Goal: Complete application form

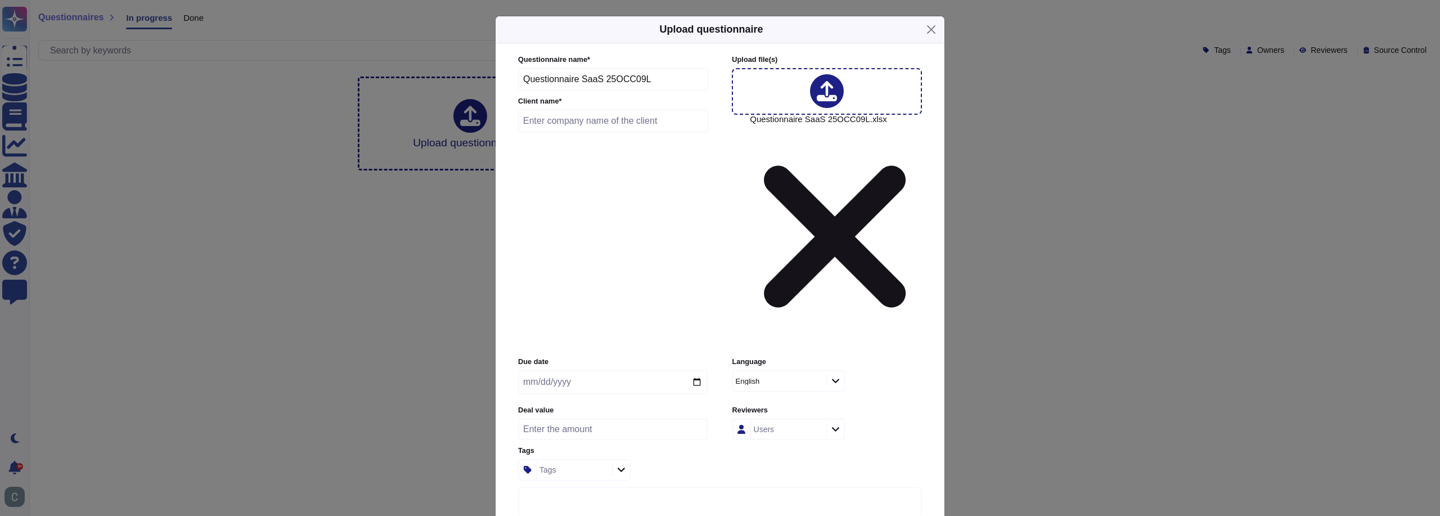
click at [657, 132] on input "text" at bounding box center [613, 121] width 190 height 23
paste input "CCI [GEOGRAPHIC_DATA]"
type input "CCI [GEOGRAPHIC_DATA]"
click at [808, 378] on div "English" at bounding box center [774, 381] width 77 height 7
click at [795, 309] on div "French" at bounding box center [789, 303] width 100 height 25
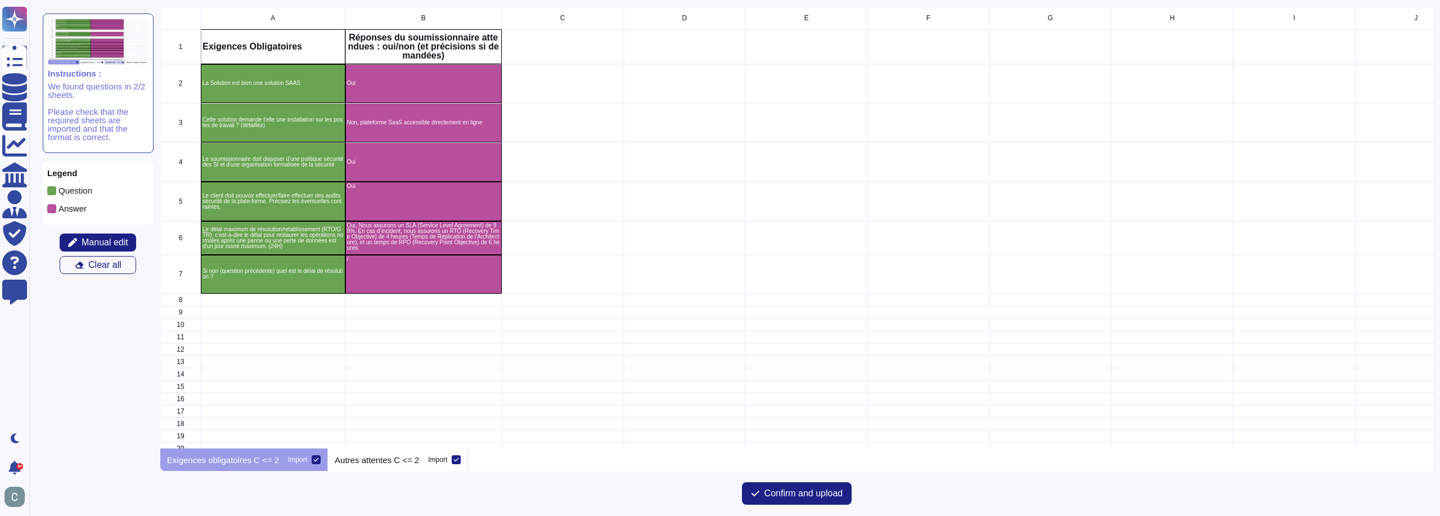
scroll to position [433, 1265]
click at [366, 461] on p "Autres attentes C <= 2" at bounding box center [377, 460] width 84 height 8
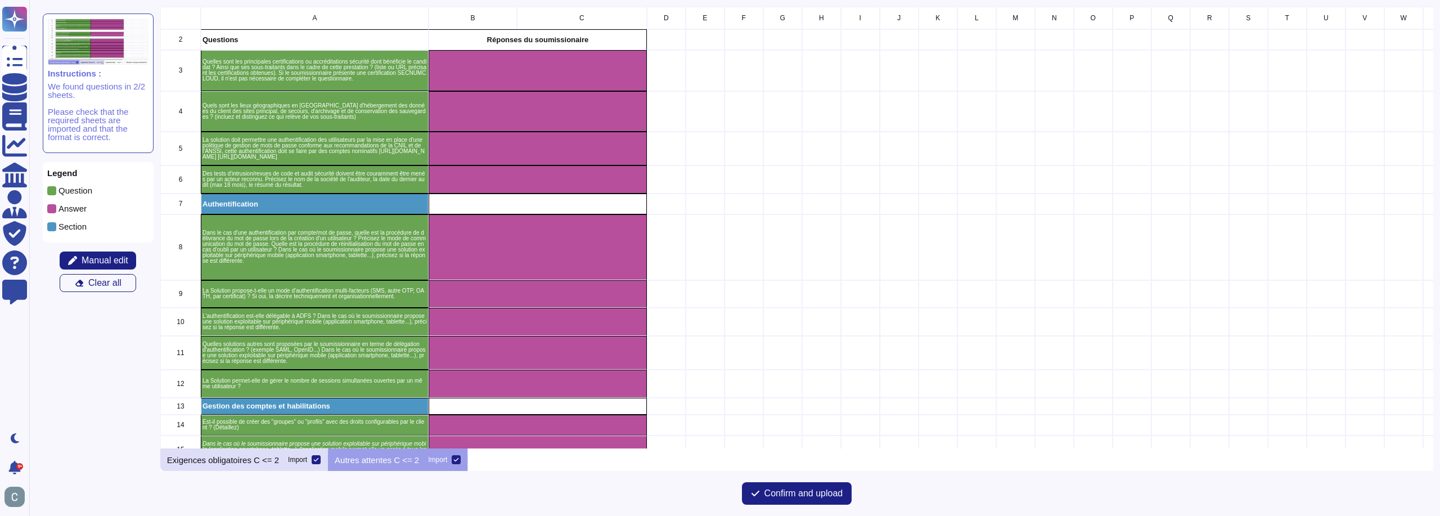
click at [315, 460] on icon at bounding box center [316, 459] width 5 height 3
click at [0, 0] on input "Import" at bounding box center [0, 0] width 0 height 0
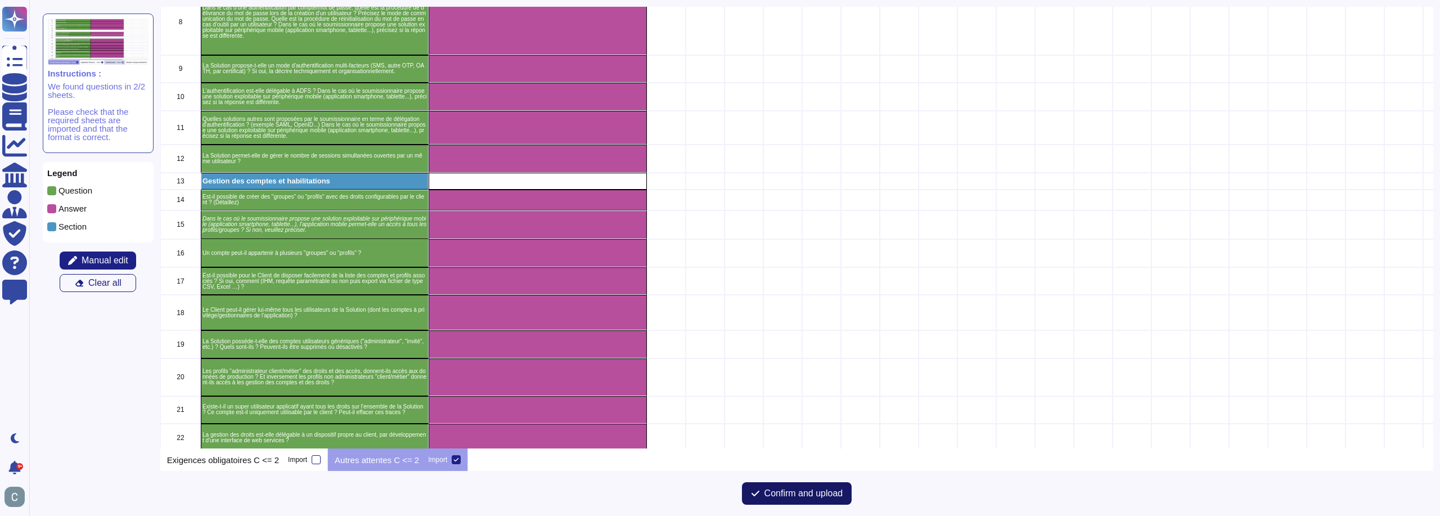
click at [842, 498] on span "Confirm and upload" at bounding box center [804, 493] width 79 height 9
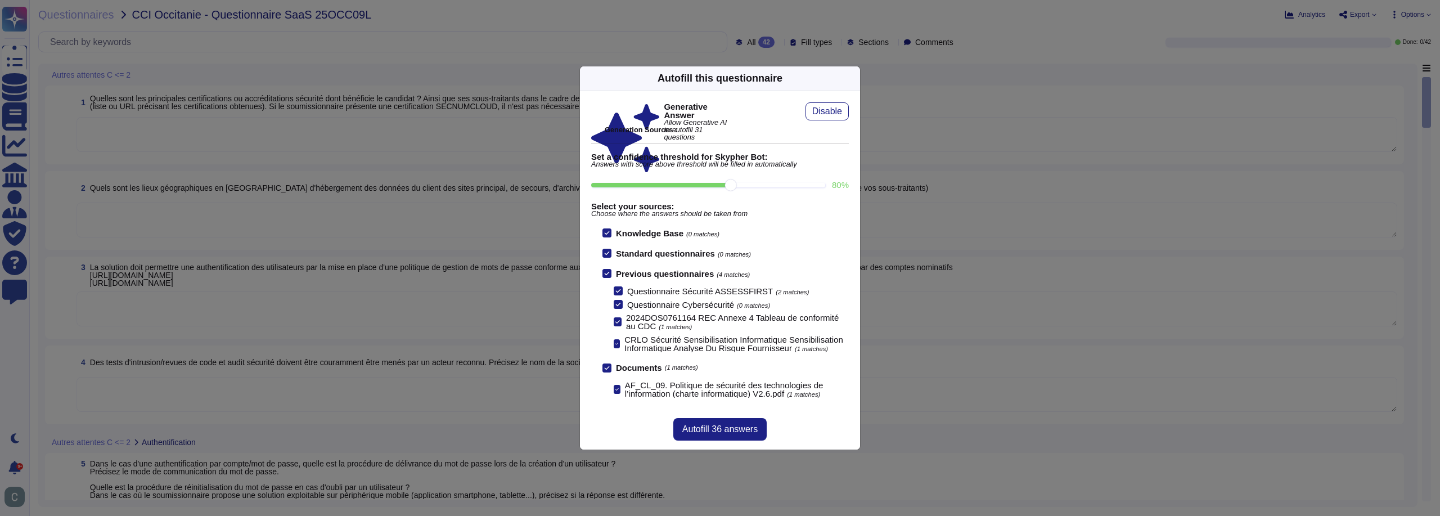
click at [758, 187] on input "80 %" at bounding box center [708, 185] width 234 height 5
type input "90"
click at [610, 275] on div at bounding box center [607, 273] width 9 height 9
click at [0, 0] on input "Previous questionnaires (1 matches)" at bounding box center [0, 0] width 0 height 0
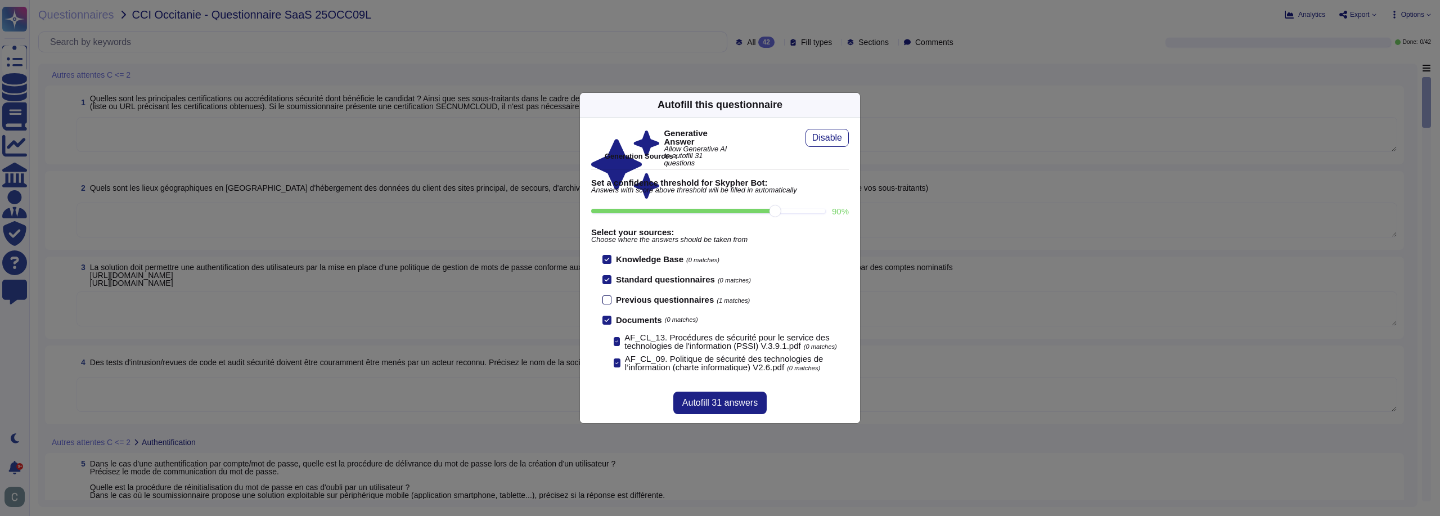
click at [679, 299] on b "Previous questionnaires" at bounding box center [665, 300] width 98 height 10
click at [0, 0] on input "Previous questionnaires (1 matches)" at bounding box center [0, 0] width 0 height 0
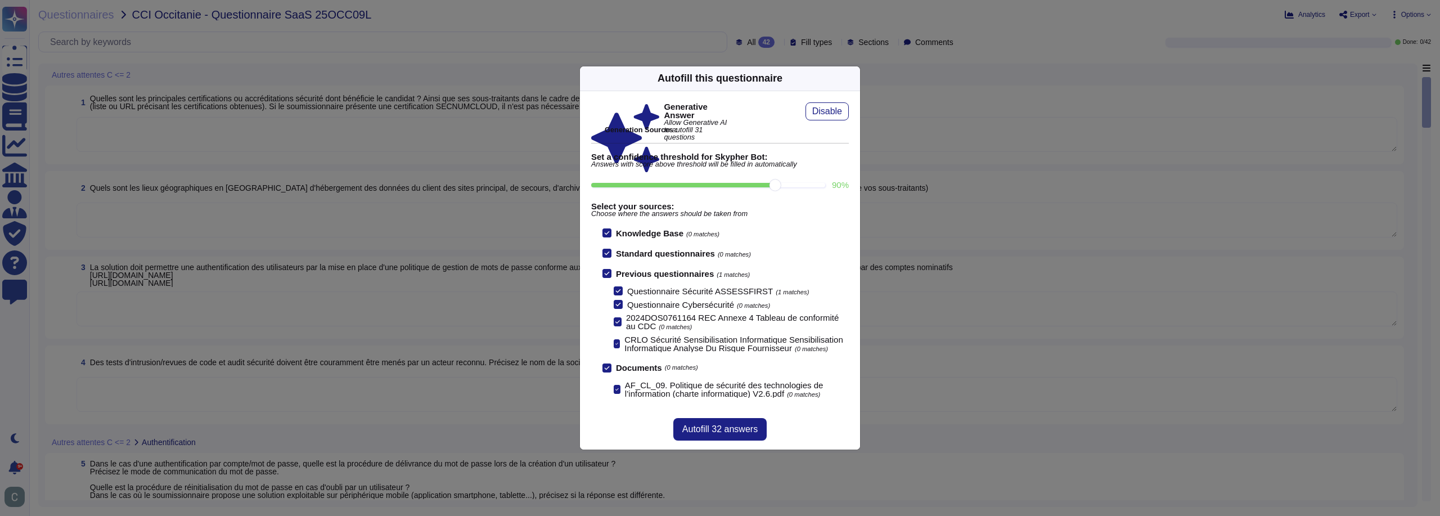
click at [611, 271] on div at bounding box center [607, 273] width 9 height 9
click at [0, 0] on input "Previous questionnaires (1 matches)" at bounding box center [0, 0] width 0 height 0
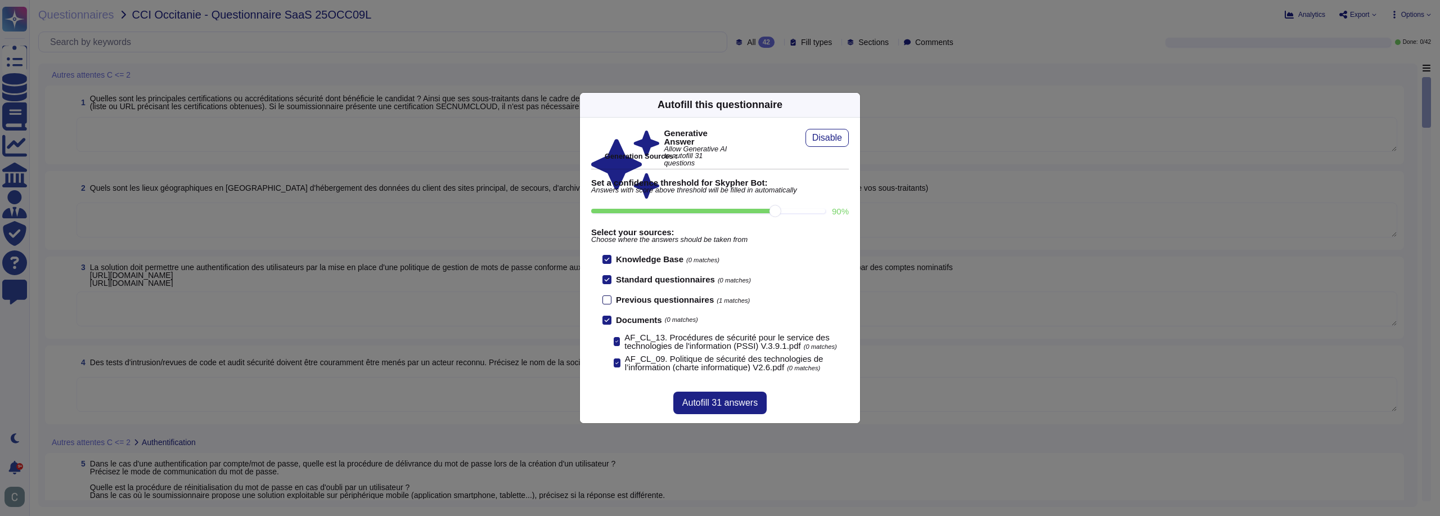
click at [607, 298] on div at bounding box center [607, 299] width 9 height 9
click at [0, 0] on input "Previous questionnaires (1 matches)" at bounding box center [0, 0] width 0 height 0
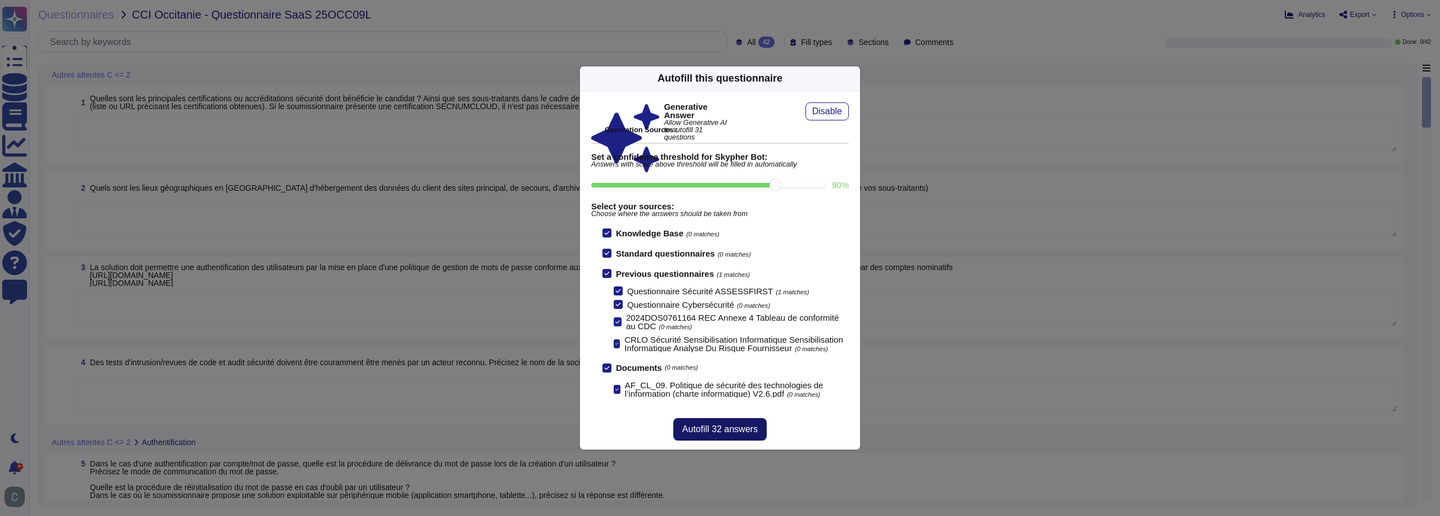
click at [723, 434] on button "Autofill 32 answers" at bounding box center [719, 429] width 93 height 23
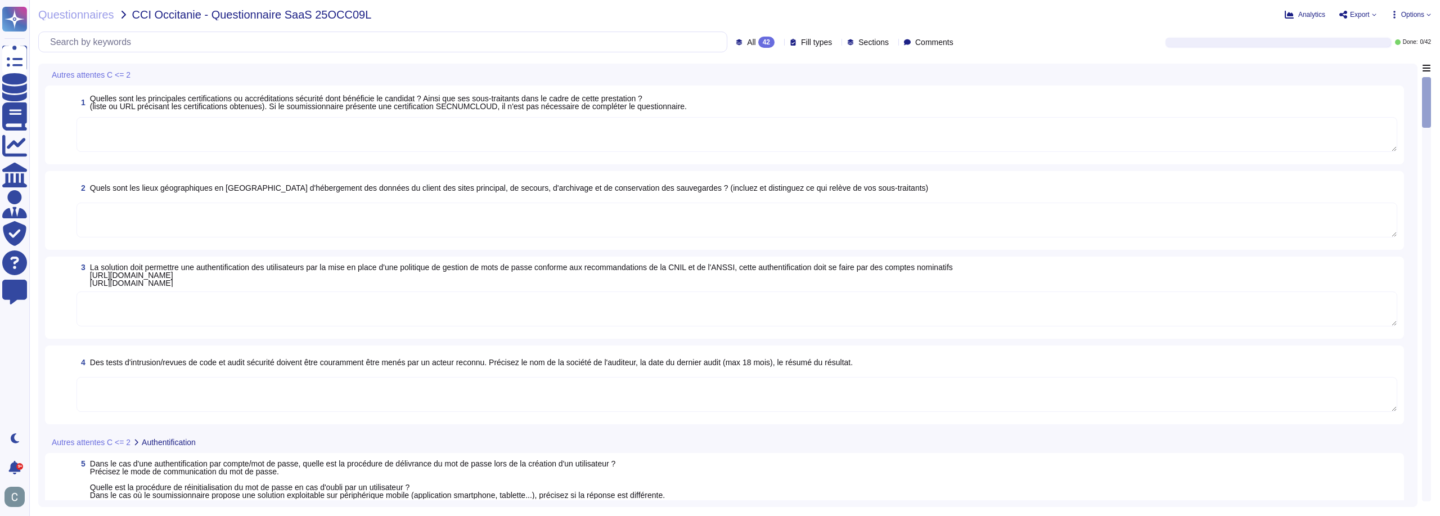
type textarea "Le candidat bénéficie des certifications suivantes : - Certification Cyber Esse…"
type textarea "Les lieux géographiques en [GEOGRAPHIC_DATA] d'hébergement des données sont les…"
type textarea "AssessFirst met en place une authentification des utilisateurs par le biais de …"
type textarea "Nous effectuons des tests d'intrusion continus via la plateforme YesWeHack. Ce …"
type textarea "Lore ip do sitametc a'el seddoeiusmo, tempor incididuntu l et doloremagna al en…"
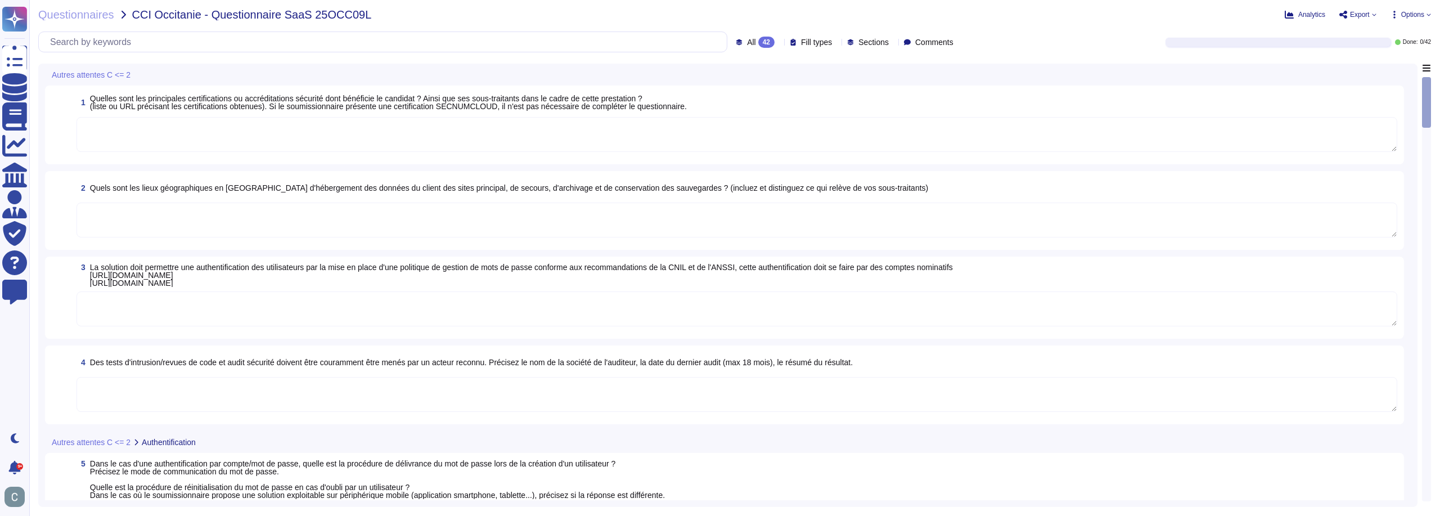
type textarea "Lor, ip dolorsit ametcon ad elit s'doeiusmodtempori utlab-etdolore (MAG) ali en…"
type textarea "AssessFirst propose la délégation d'authentification via un fournisseur d'ident…"
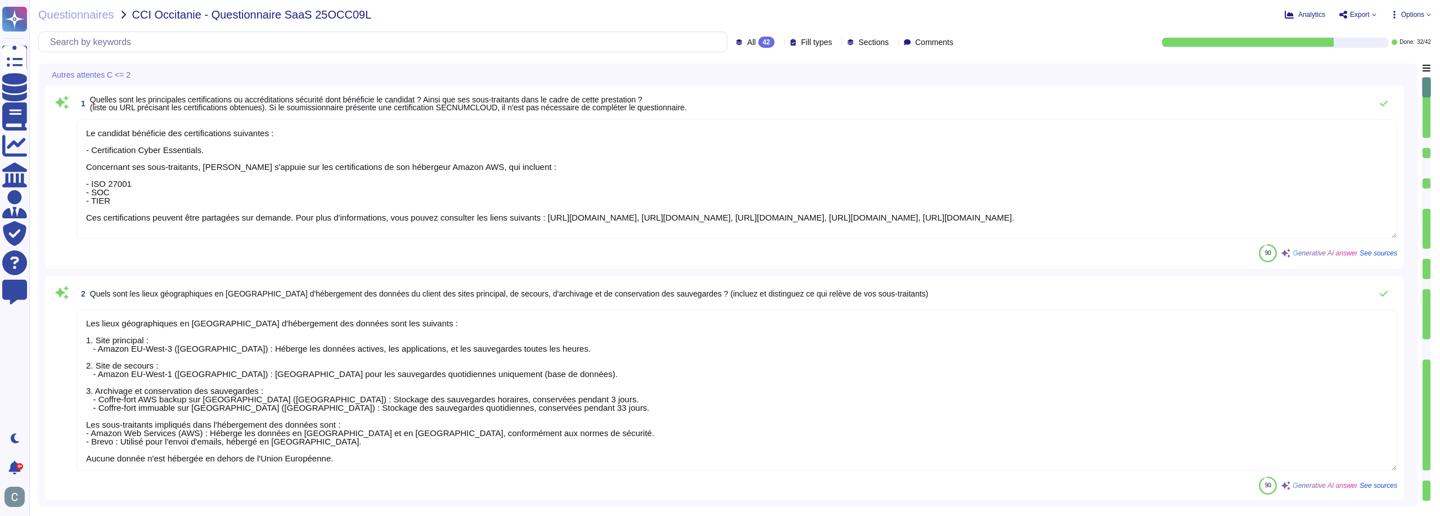
click at [758, 47] on div "All 42" at bounding box center [757, 42] width 43 height 11
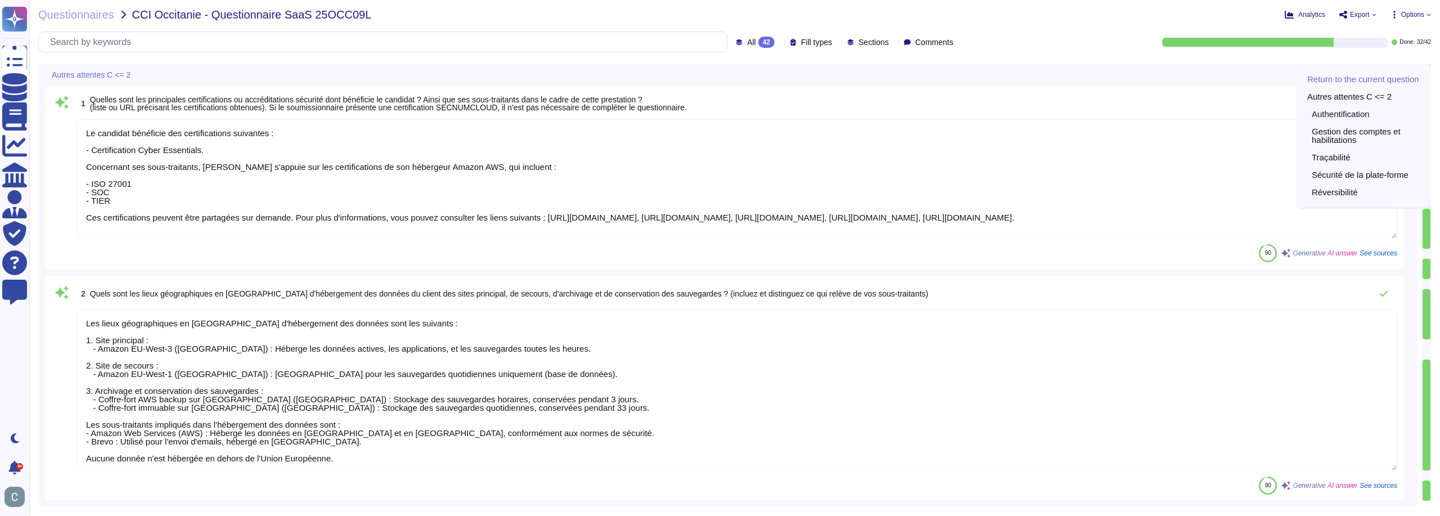
click at [1426, 66] on div "Return to the current question Autres attentes C <= 2 Authentification Gestion …" at bounding box center [1363, 136] width 135 height 144
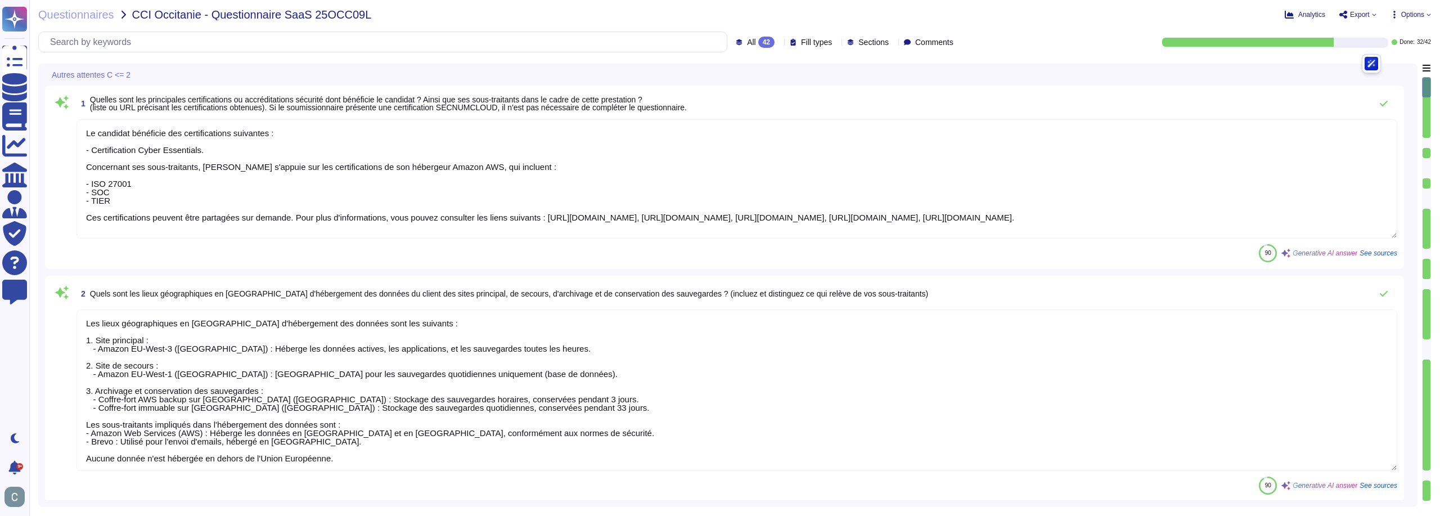
click at [1186, 65] on div "Autres attentes C <= 2" at bounding box center [649, 75] width 1209 height 22
click at [595, 154] on textarea "Le candidat bénéficie des certifications suivantes : - Certification Cyber Esse…" at bounding box center [737, 178] width 1321 height 119
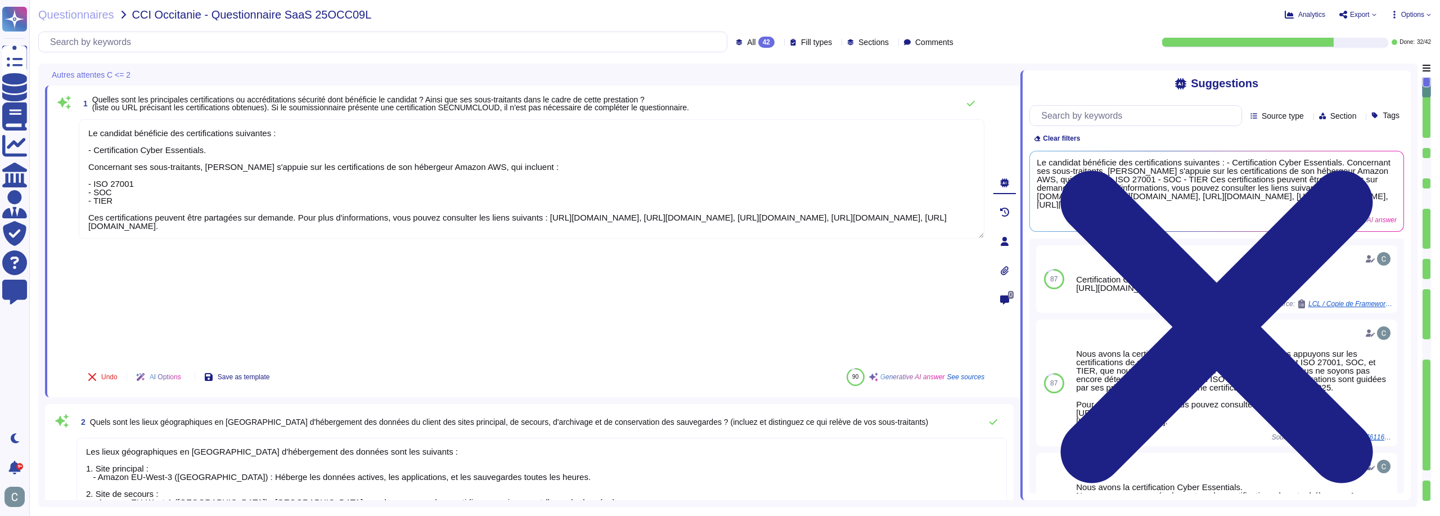
click at [881, 363] on div "Undo AI Options Save as template 90 Generative AI answer See sources" at bounding box center [532, 376] width 906 height 27
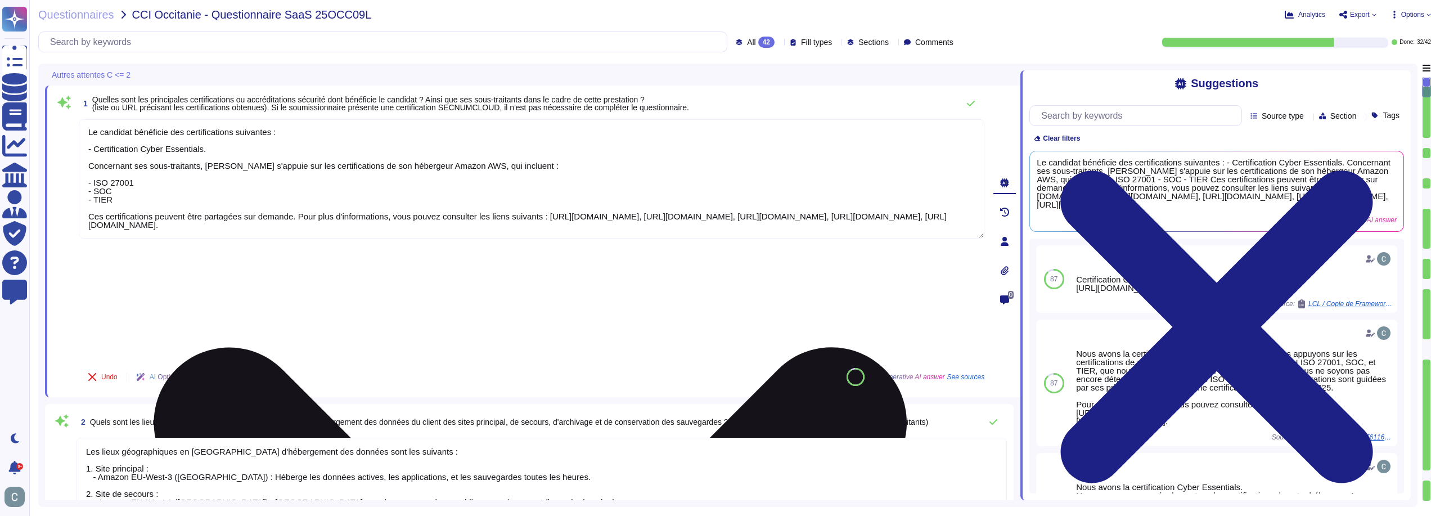
scroll to position [8, 0]
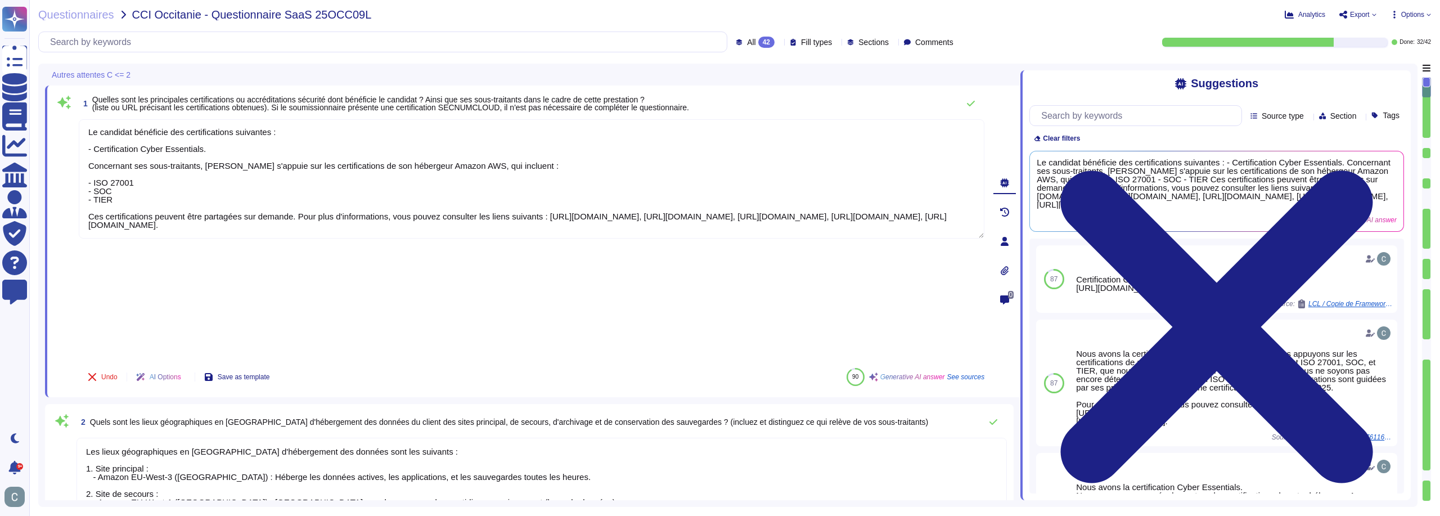
drag, startPoint x: 294, startPoint y: 206, endPoint x: 77, endPoint y: 212, distance: 216.7
click at [77, 212] on div "1 Quelles sont les principales certifications ou accréditations sécurité dont b…" at bounding box center [519, 241] width 931 height 298
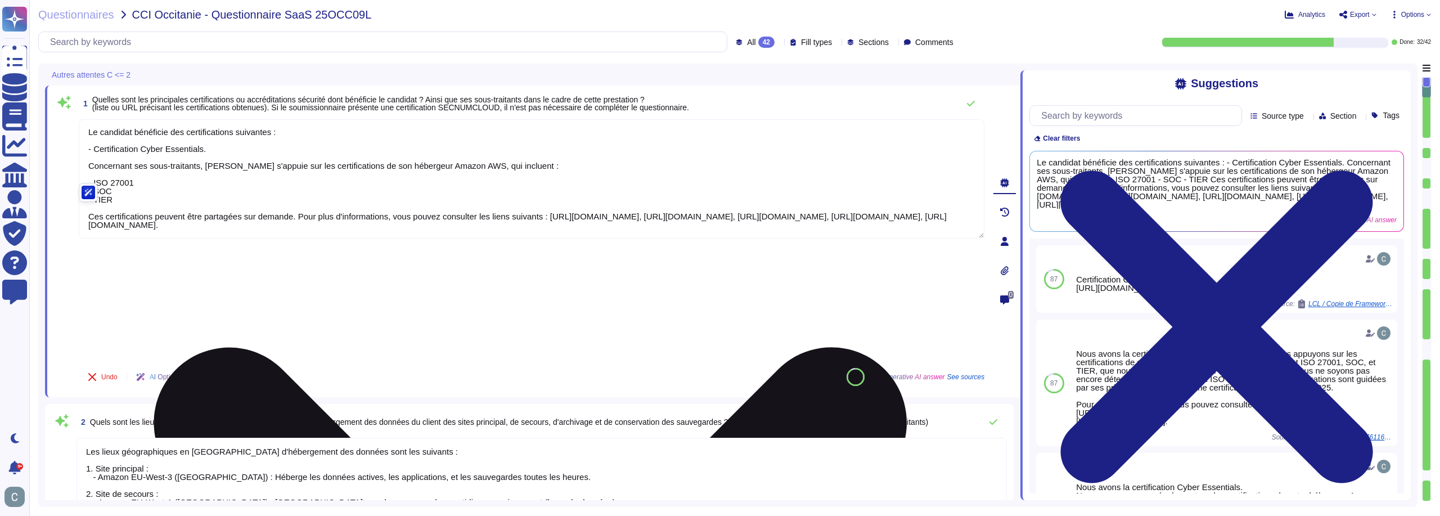
scroll to position [0, 0]
type textarea "Le candidat bénéficie des certifications suivantes : - Certification Cyber Esse…"
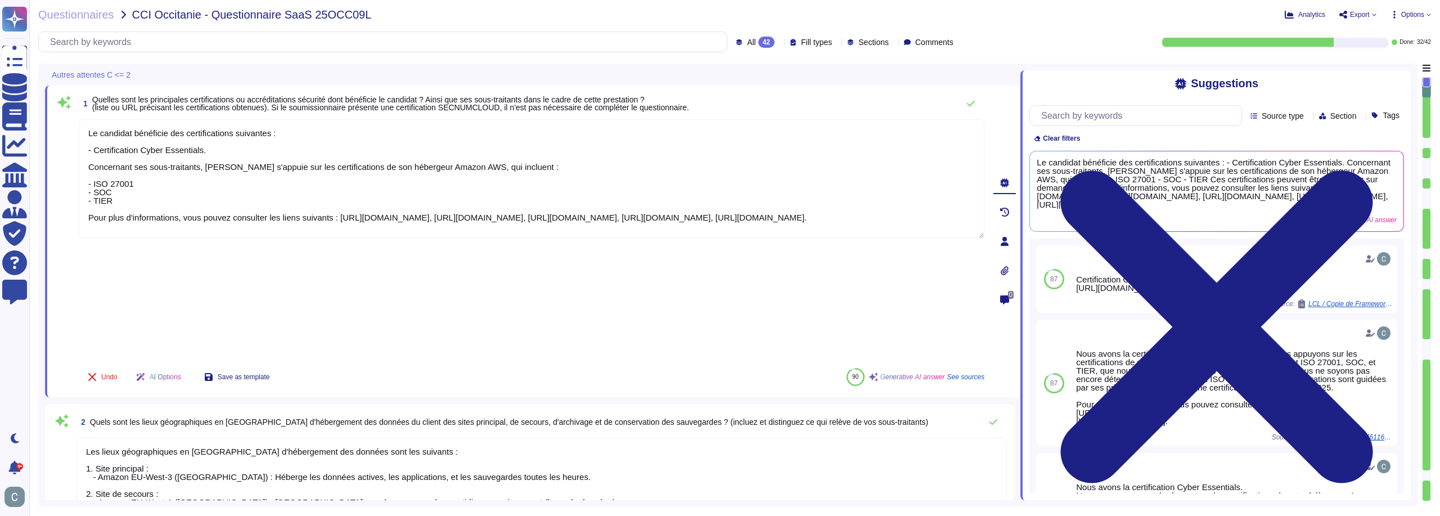
drag, startPoint x: 909, startPoint y: 227, endPoint x: 67, endPoint y: 232, distance: 842.3
click at [67, 232] on div "1 Quelles sont les principales certifications ou accréditations sécurité dont b…" at bounding box center [519, 241] width 931 height 298
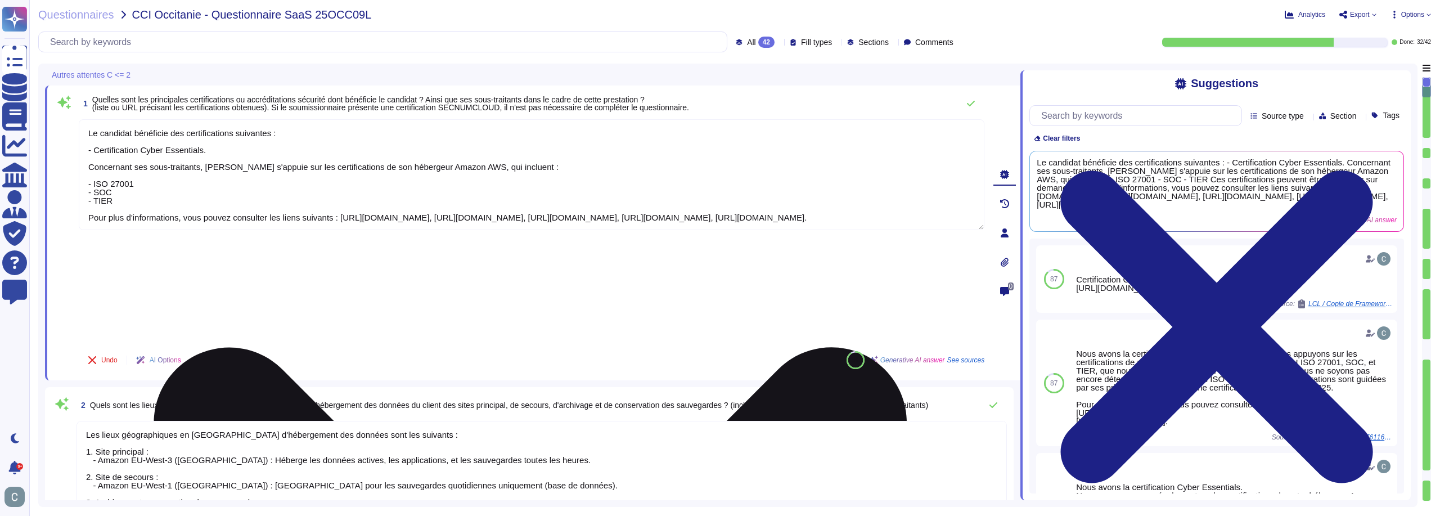
type textarea "Lore ip do sitametc a'el seddoeiusmo, tempor incididuntu l et doloremagna al en…"
click at [336, 218] on textarea "Le candidat bénéficie des certifications suivantes : - Certification Cyber Esse…" at bounding box center [532, 174] width 906 height 111
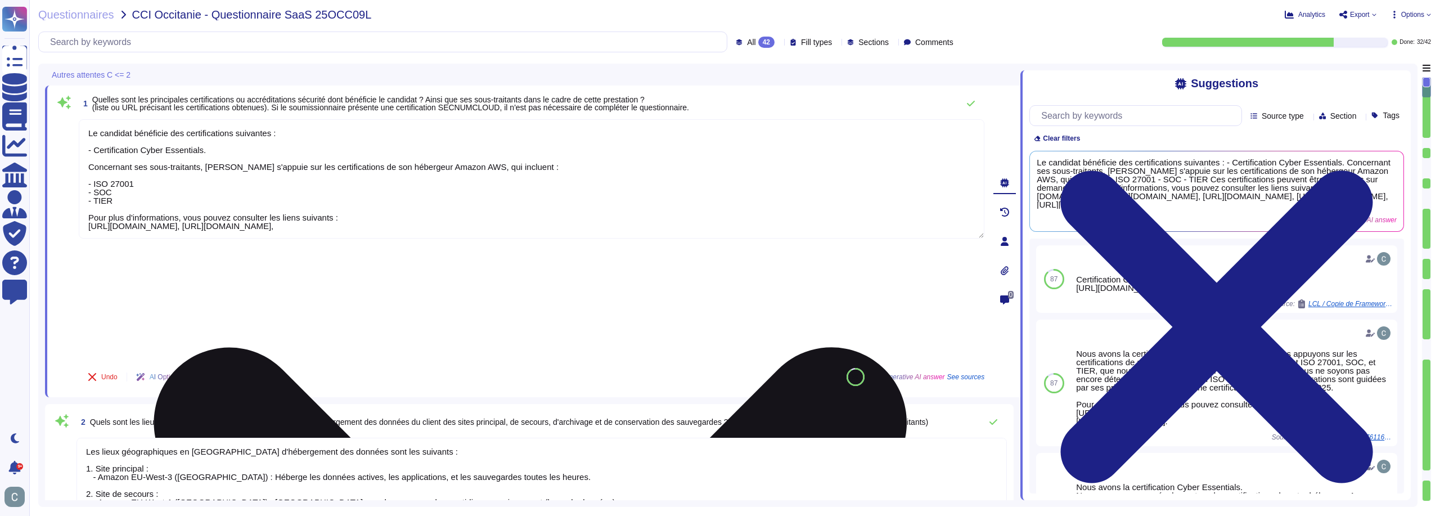
click at [435, 229] on textarea "Le candidat bénéficie des certifications suivantes : - Certification Cyber Esse…" at bounding box center [532, 178] width 906 height 119
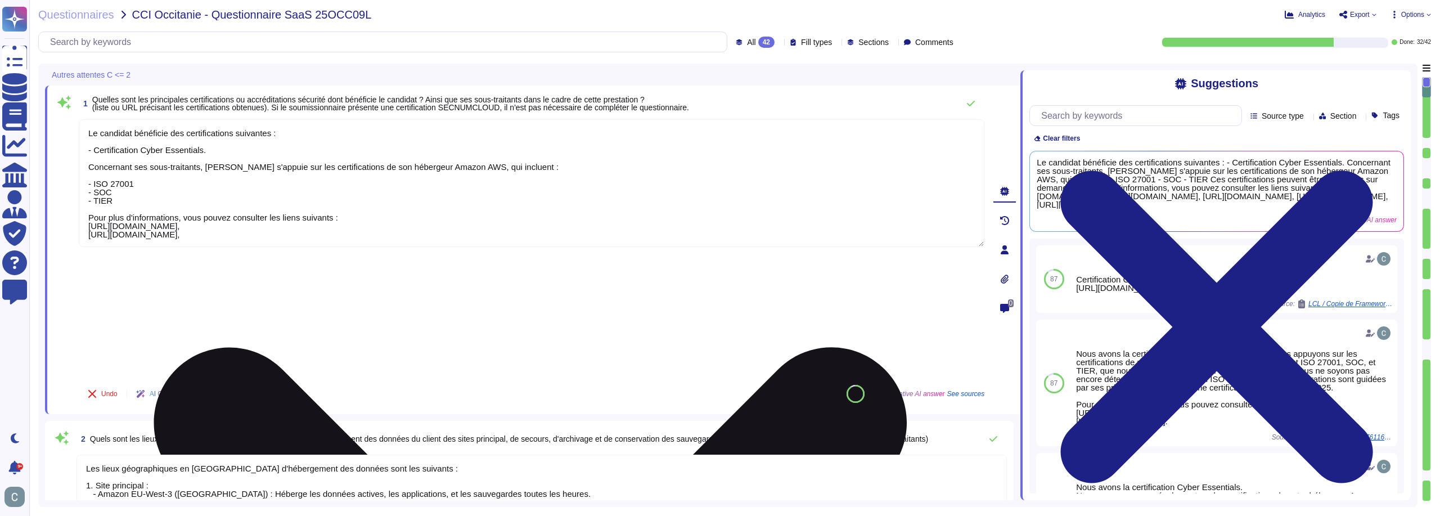
click at [447, 226] on textarea "Le candidat bénéficie des certifications suivantes : - Certification Cyber Esse…" at bounding box center [532, 183] width 906 height 128
click at [135, 182] on textarea "Le candidat bénéficie des certifications suivantes : - Certification Cyber Esse…" at bounding box center [532, 183] width 906 height 128
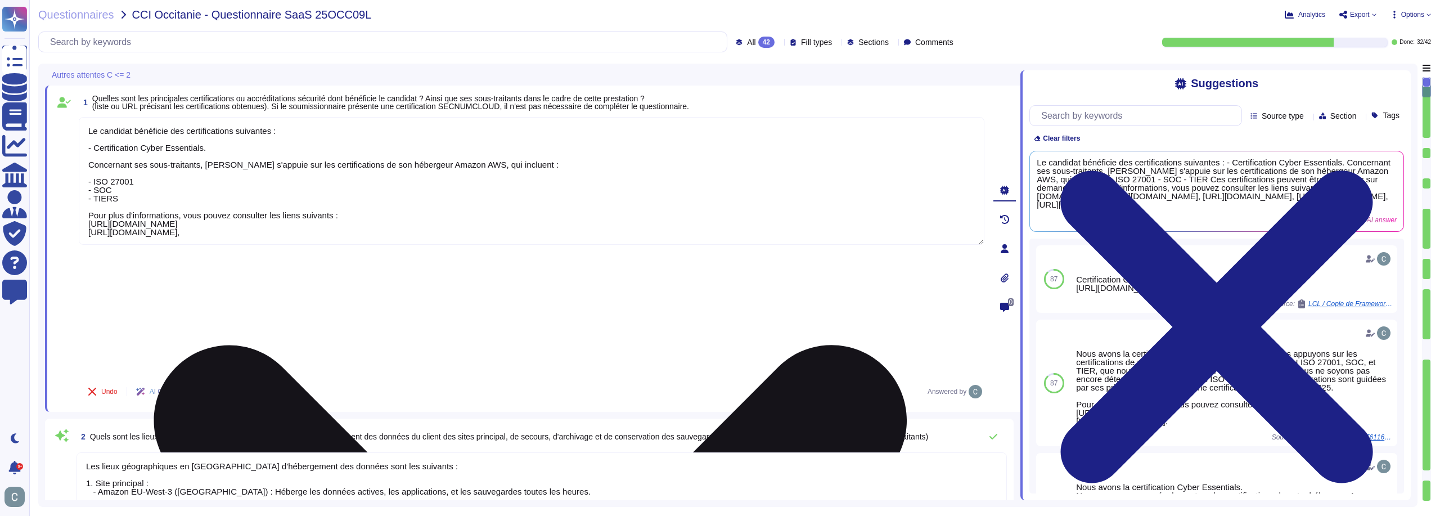
click at [113, 204] on textarea "Le candidat bénéficie des certifications suivantes : - Certification Cyber Esse…" at bounding box center [532, 181] width 906 height 128
click at [138, 184] on textarea "Le candidat bénéficie des certifications suivantes : - Certification Cyber Esse…" at bounding box center [532, 181] width 906 height 128
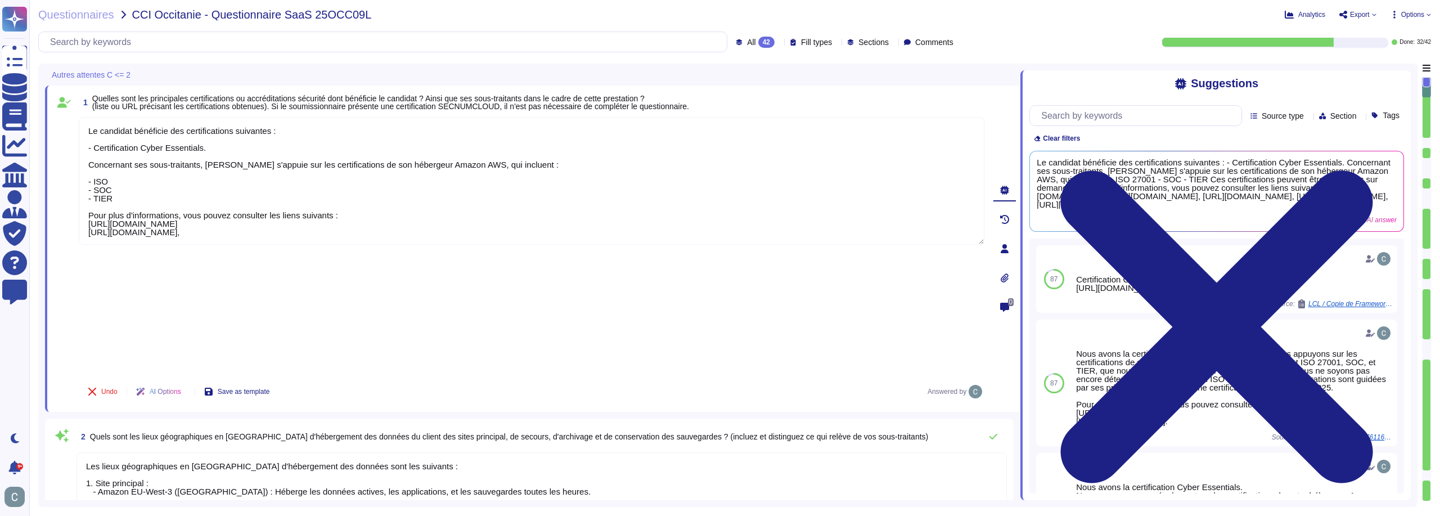
type textarea "Le candidat bénéficie des certifications suivantes : - Certification Cyber Esse…"
click at [916, 378] on div "Undo AI Options Save as template Answered by" at bounding box center [532, 391] width 906 height 27
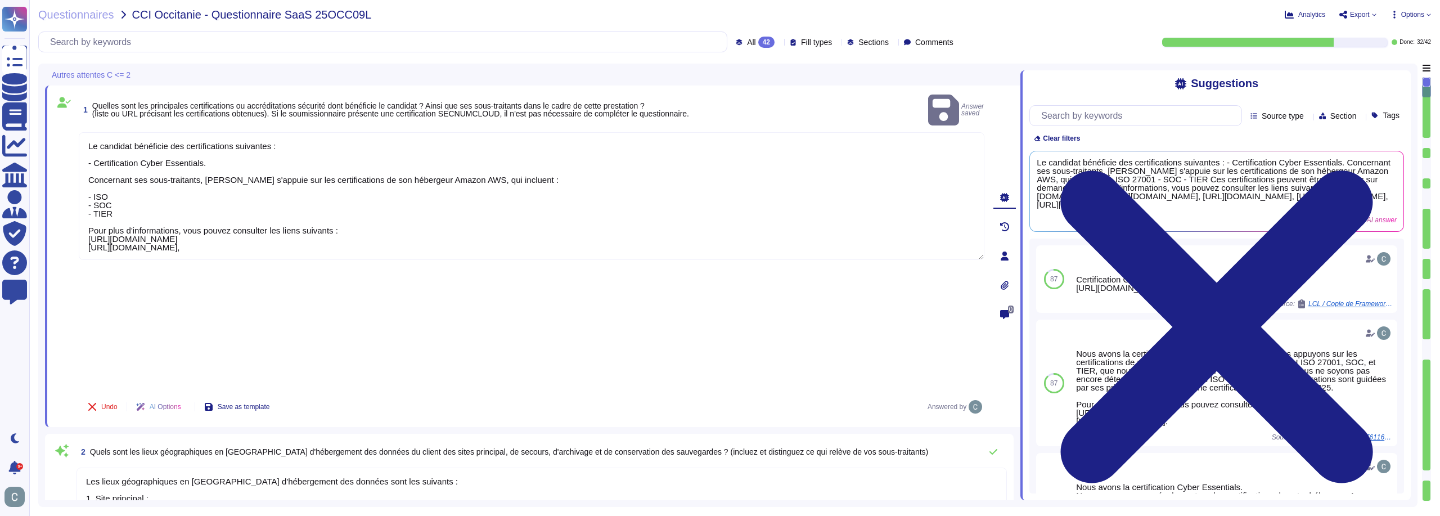
click at [450, 393] on div "Undo AI Options Save as template Answered by" at bounding box center [532, 406] width 906 height 27
type textarea "Lore ip do sitametc a'el seddoeiusmo, tempor incididuntu l et doloremagna al en…"
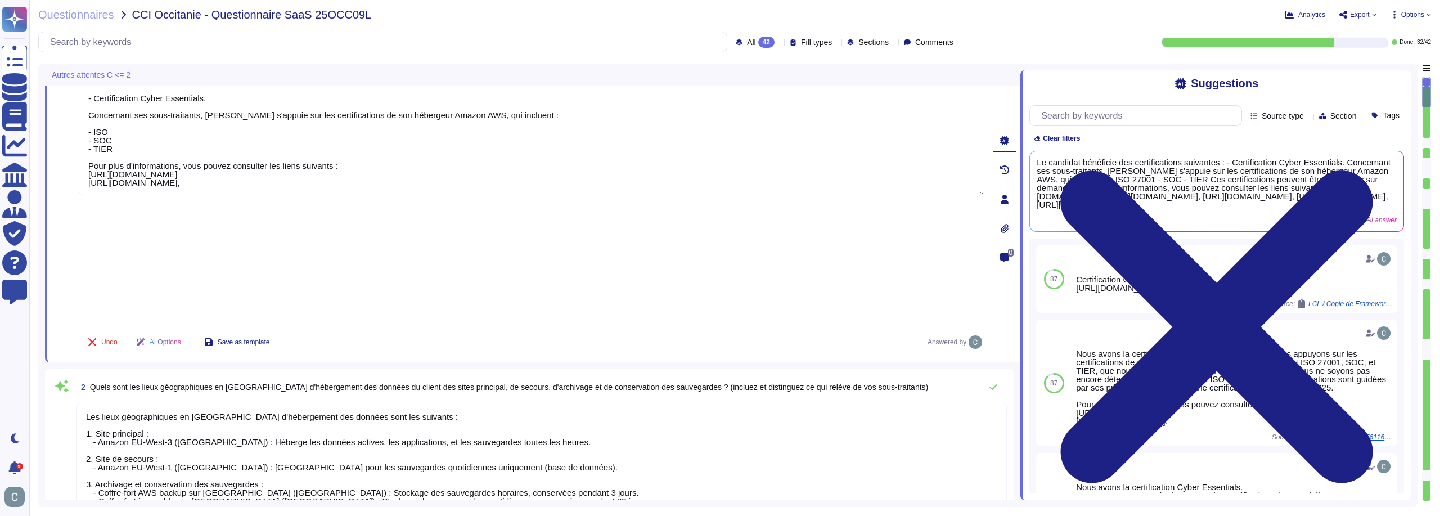
type textarea "Lore ip do sitametc a'el seddoeiusmo, tempor incididuntu l et doloremagna al en…"
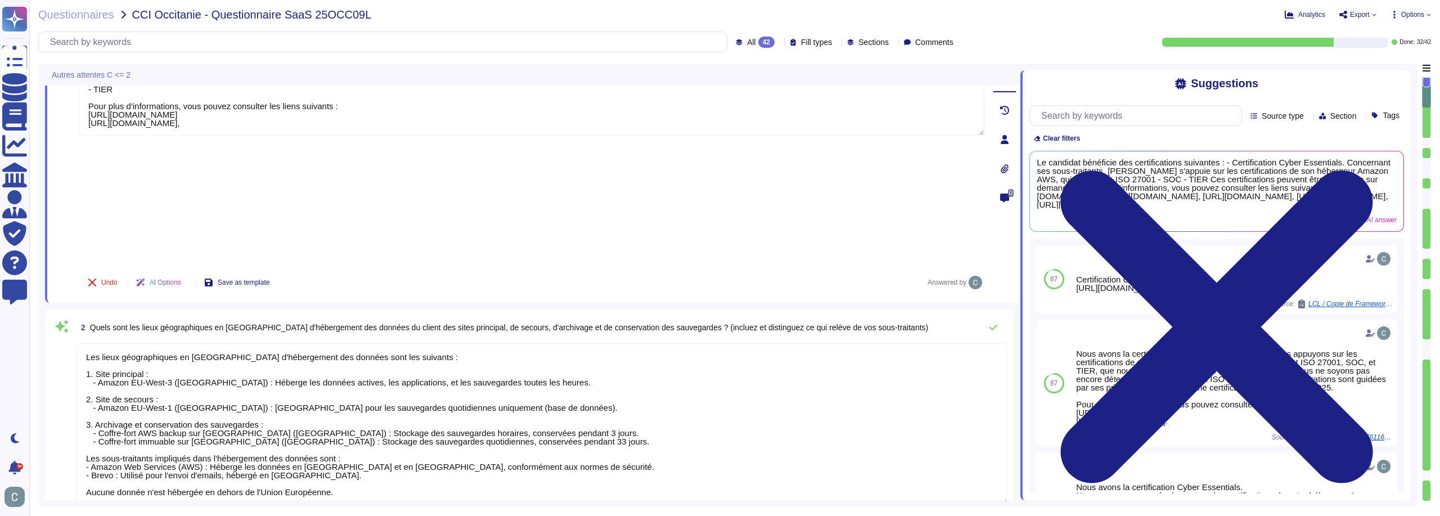
scroll to position [113, 0]
drag, startPoint x: 202, startPoint y: 279, endPoint x: 179, endPoint y: 278, distance: 22.5
click at [179, 340] on textarea "Les lieux géographiques en [GEOGRAPHIC_DATA] d'hébergement des données sont les…" at bounding box center [542, 420] width 931 height 161
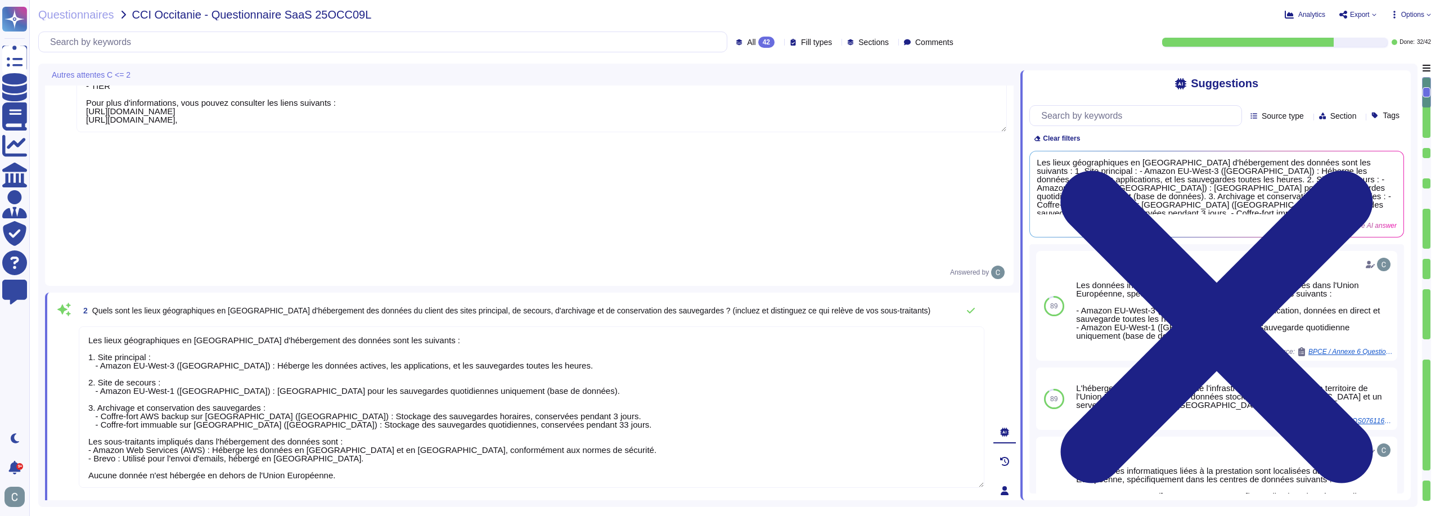
drag, startPoint x: 197, startPoint y: 299, endPoint x: 276, endPoint y: 295, distance: 78.8
click at [276, 326] on textarea "Les lieux géographiques en [GEOGRAPHIC_DATA] d'hébergement des données sont les…" at bounding box center [532, 406] width 906 height 161
drag, startPoint x: 206, startPoint y: 264, endPoint x: 177, endPoint y: 259, distance: 29.6
click at [177, 326] on textarea "Les lieux géographiques en [GEOGRAPHIC_DATA] d'hébergement des données sont les…" at bounding box center [532, 406] width 906 height 161
paste textarea "[GEOGRAPHIC_DATA] ([GEOGRAPHIC_DATA])"
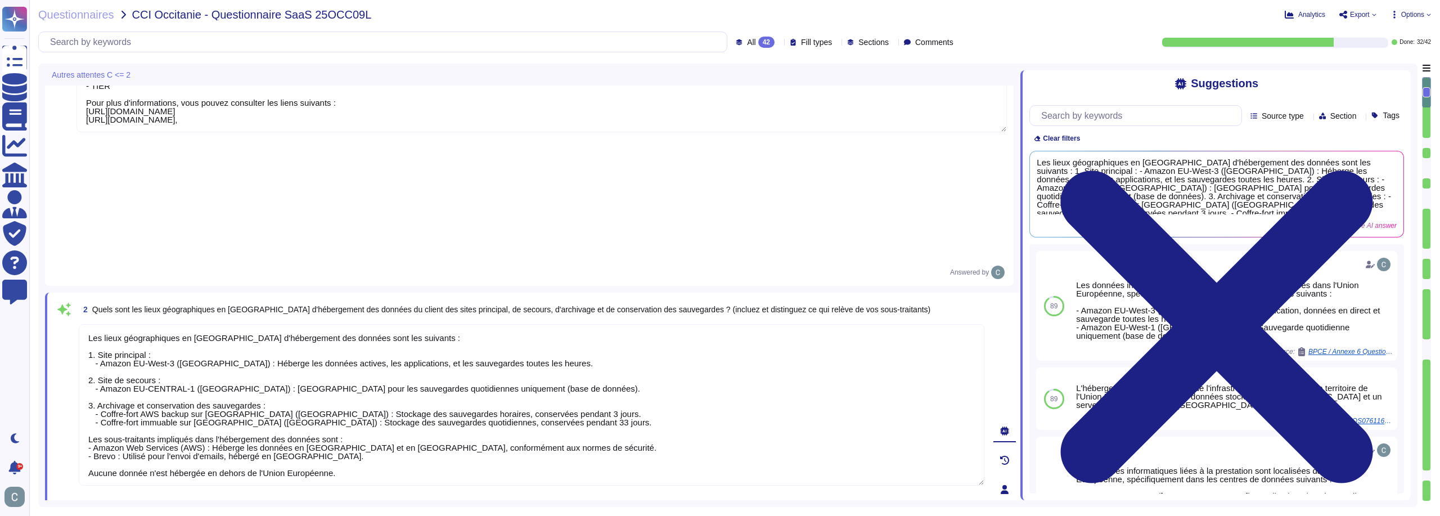
click at [215, 331] on textarea "Les lieux géographiques en [GEOGRAPHIC_DATA] d'hébergement des données sont les…" at bounding box center [532, 404] width 906 height 161
click at [179, 324] on textarea "Les lieux géographiques en [GEOGRAPHIC_DATA] d'hébergement des données sont les…" at bounding box center [532, 404] width 906 height 161
click at [171, 324] on textarea "Les lieux géographiques en [GEOGRAPHIC_DATA] d'hébergement des données sont les…" at bounding box center [532, 404] width 906 height 161
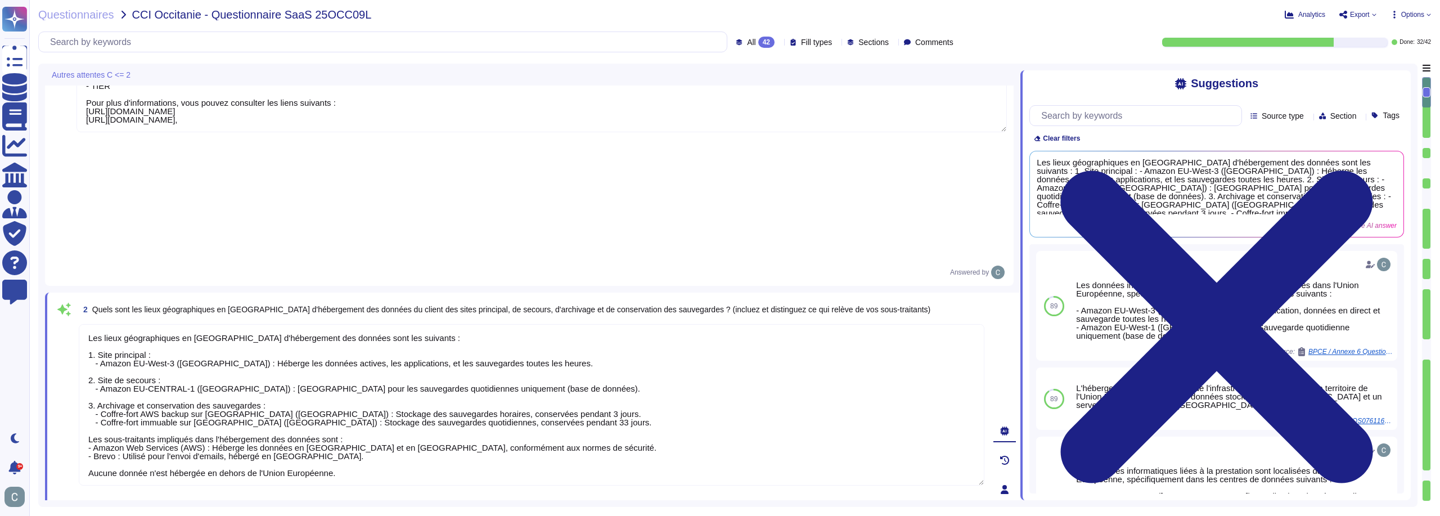
scroll to position [1, 0]
drag, startPoint x: 172, startPoint y: 233, endPoint x: 148, endPoint y: 231, distance: 24.3
click at [148, 324] on textarea "Les lieux géographiques en [GEOGRAPHIC_DATA] d'hébergement des données sont les…" at bounding box center [532, 404] width 906 height 161
drag, startPoint x: 371, startPoint y: 321, endPoint x: 345, endPoint y: 321, distance: 25.9
click at [345, 324] on textarea "Les lieux géographiques en [GEOGRAPHIC_DATA] d'hébergement des données sont les…" at bounding box center [532, 404] width 906 height 161
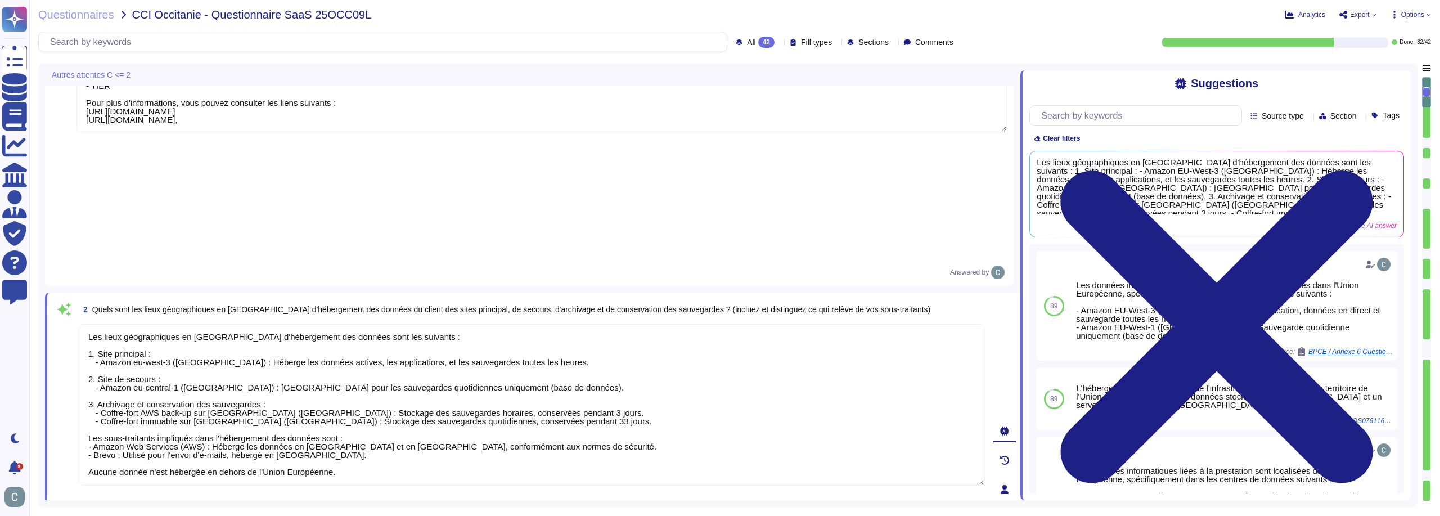
click at [505, 324] on textarea "Les lieux géographiques en [GEOGRAPHIC_DATA] d'hébergement des données sont les…" at bounding box center [532, 404] width 906 height 161
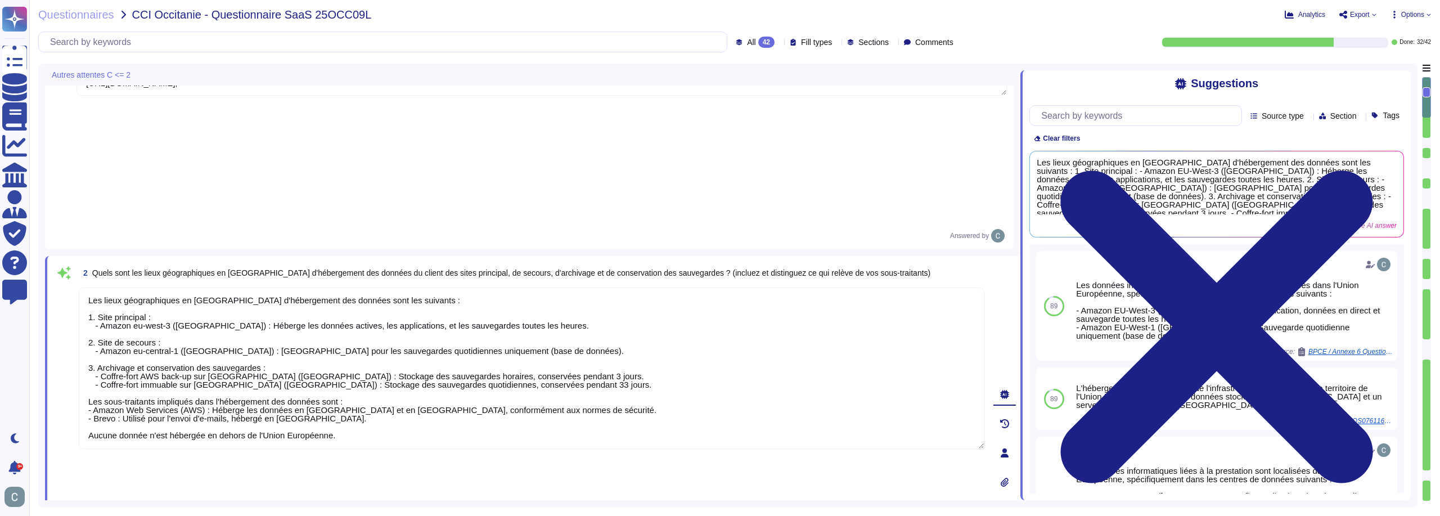
scroll to position [169, 0]
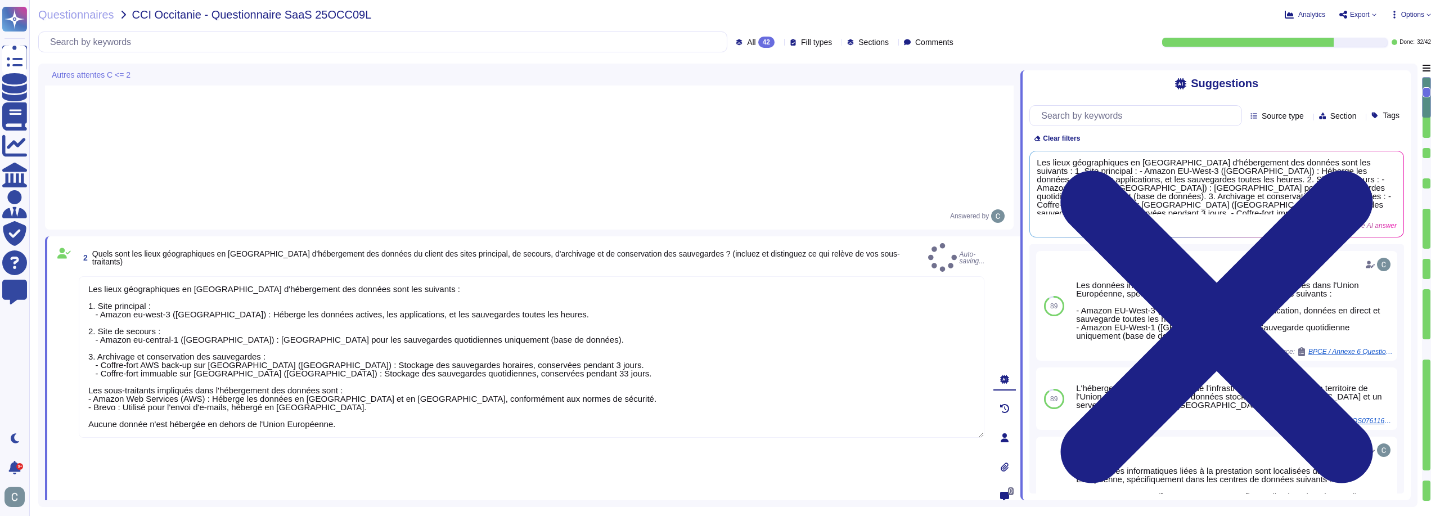
type textarea "Les lieux géographiques en [GEOGRAPHIC_DATA] d'hébergement des données sont les…"
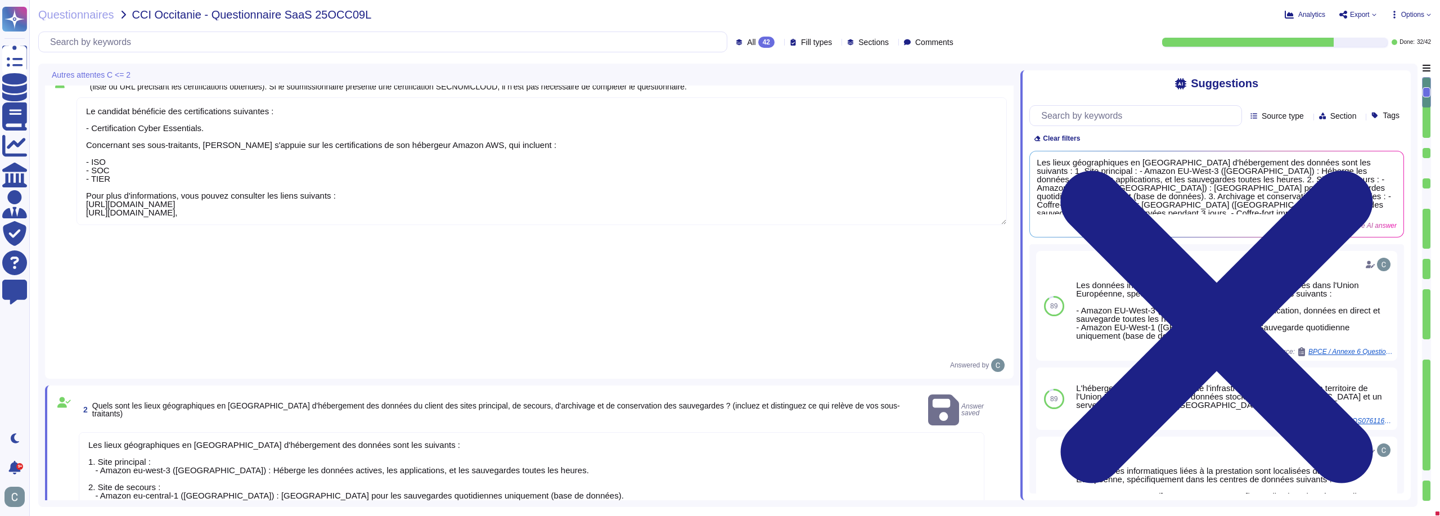
scroll to position [0, 0]
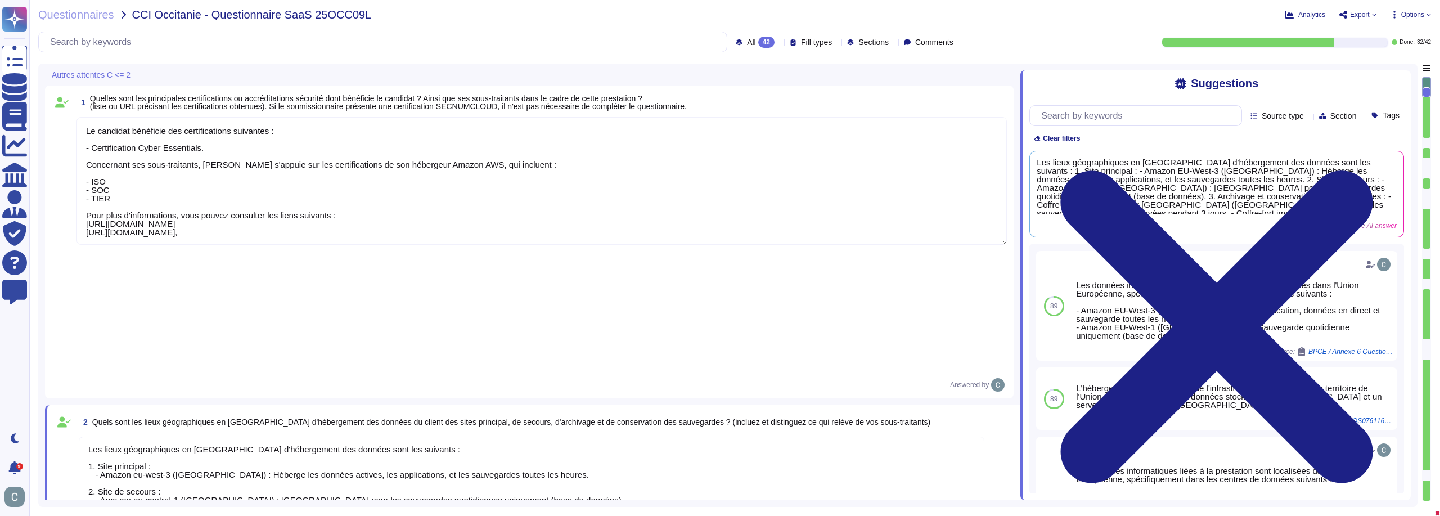
click at [420, 236] on textarea "Le candidat bénéficie des certifications suivantes : - Certification Cyber Esse…" at bounding box center [542, 181] width 931 height 128
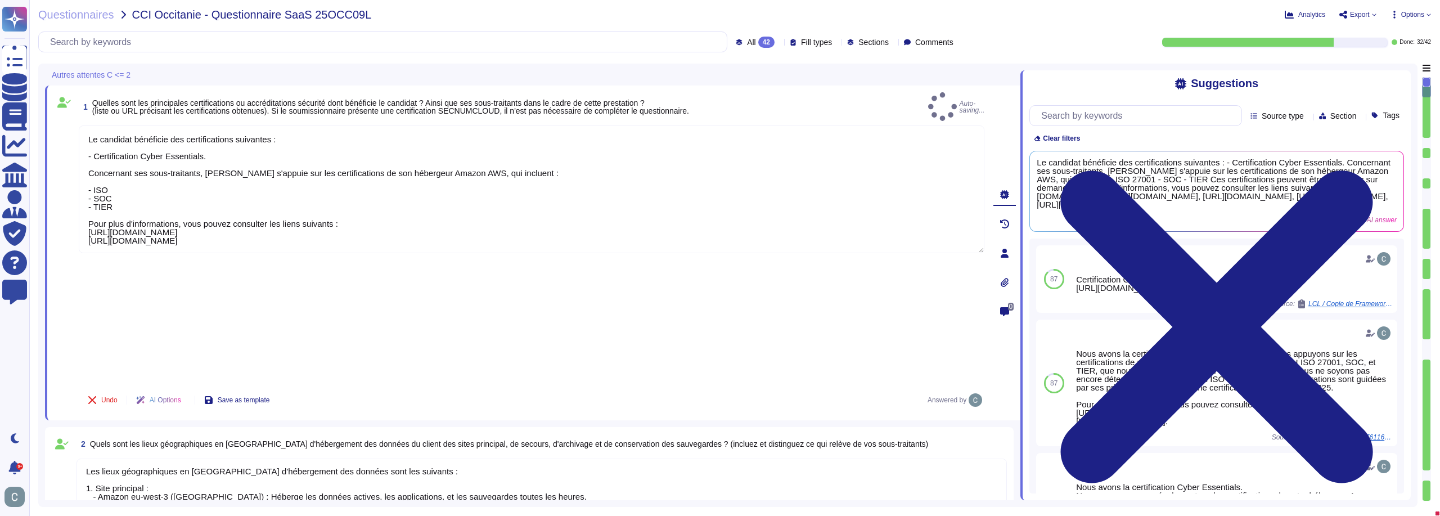
type textarea "Le candidat bénéficie des certifications suivantes : - Certification Cyber Esse…"
click at [435, 280] on div "1 Quelles sont les principales certifications ou accréditations sécurité dont b…" at bounding box center [533, 253] width 976 height 335
type textarea "Lore ip do sitametc a'el seddoeiusmo, tempor incididuntu l et doloremagna al en…"
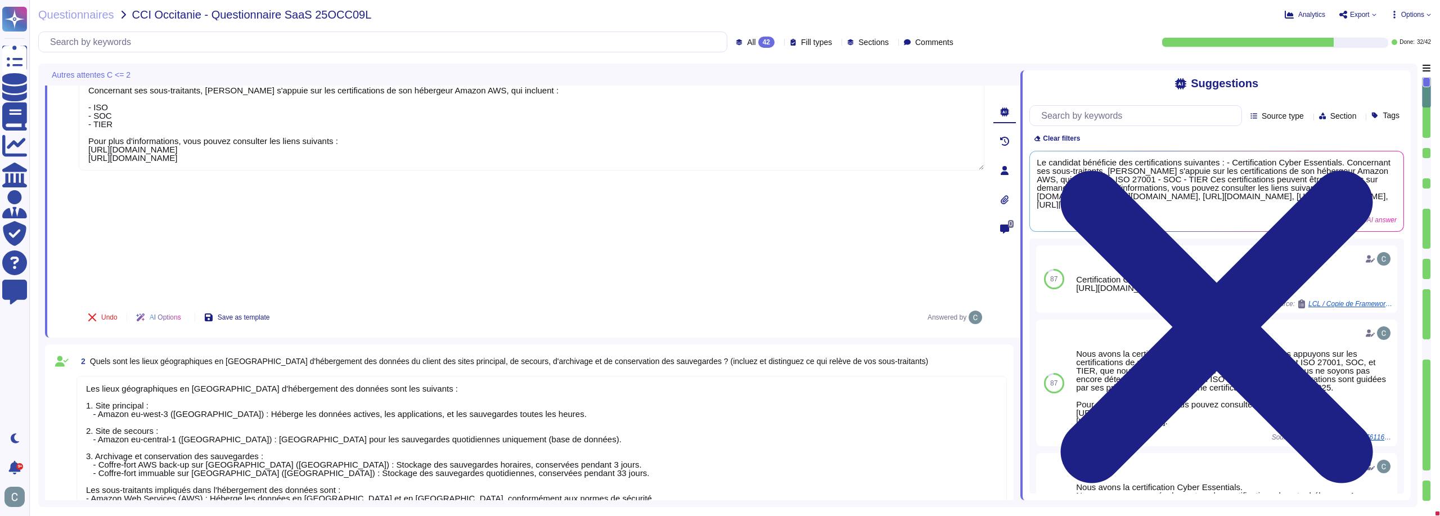
scroll to position [225, 0]
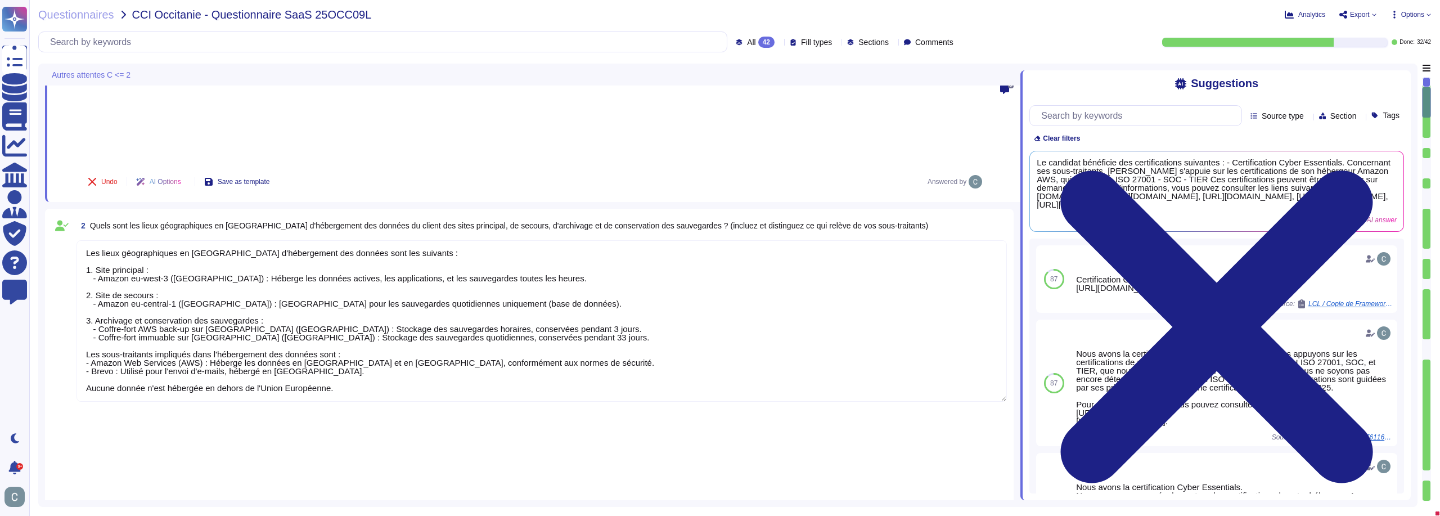
type textarea "Lor, ip dolorsit ametcon ad elit s'doeiusmodtempori utlab-etdolore (MAG) ali en…"
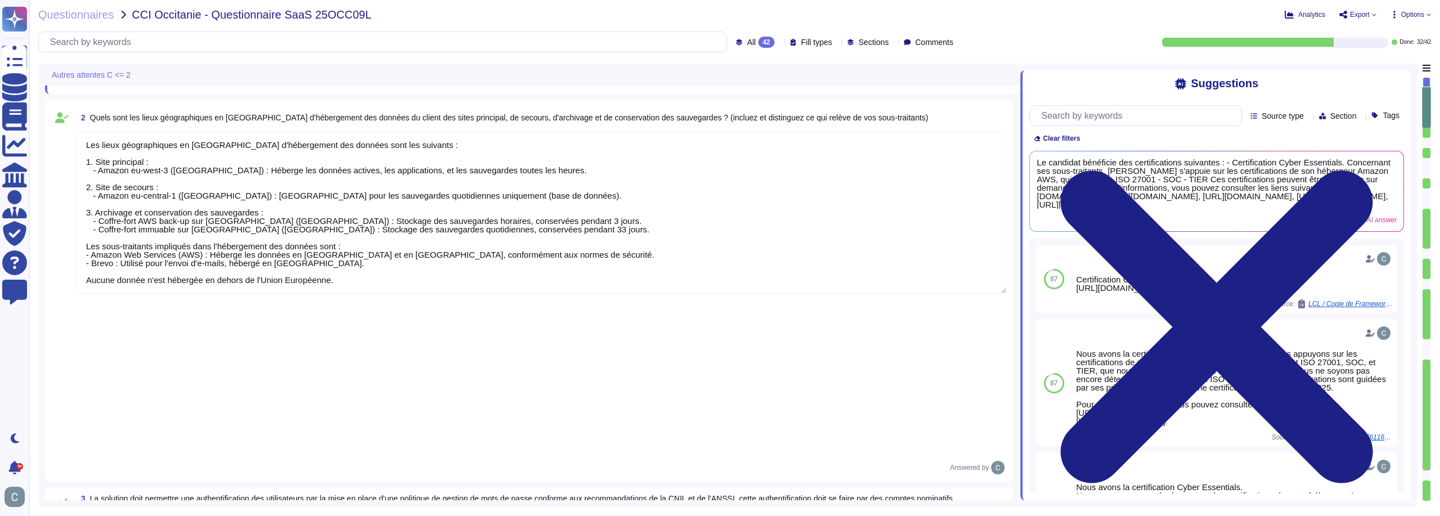
scroll to position [338, 0]
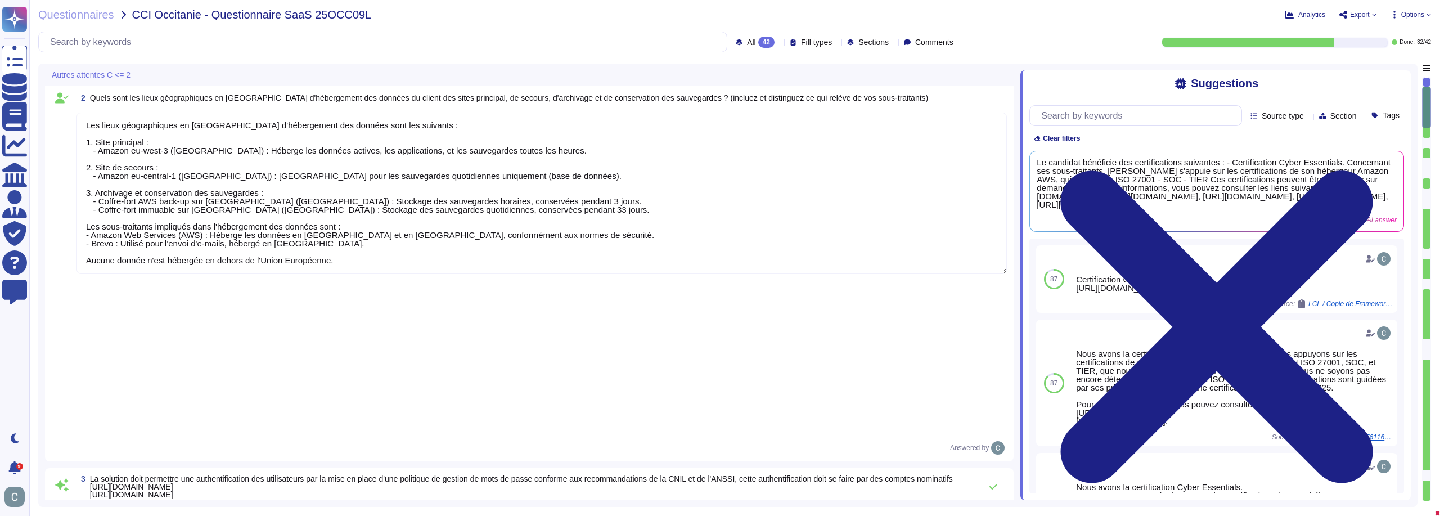
click at [758, 38] on div "42" at bounding box center [766, 42] width 16 height 11
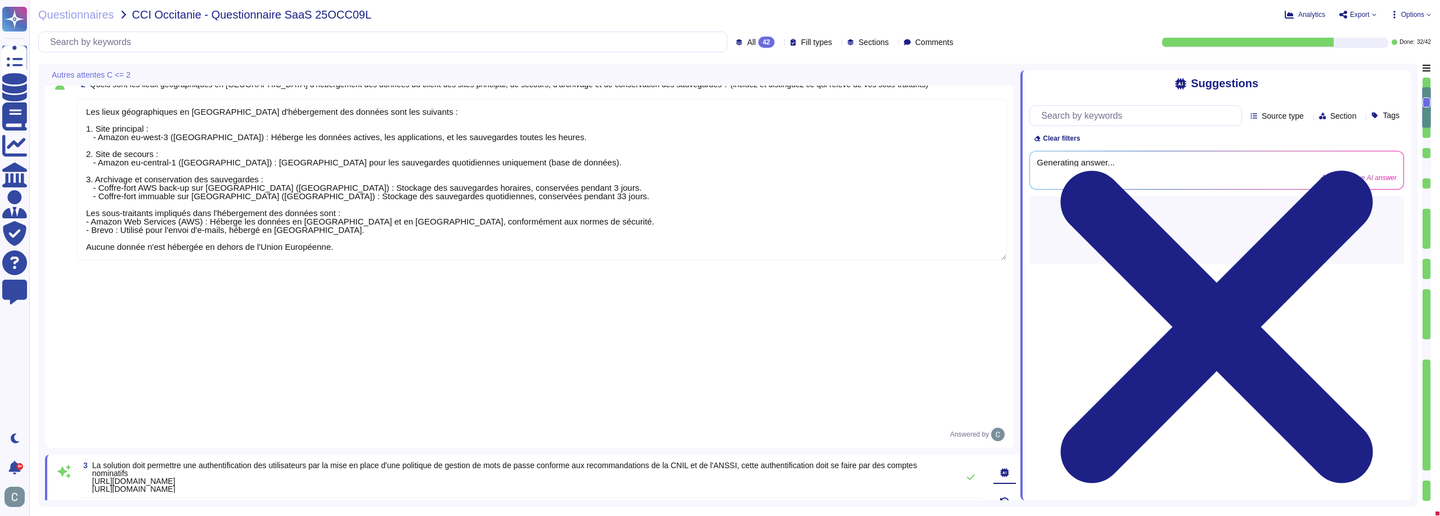
scroll to position [0, 0]
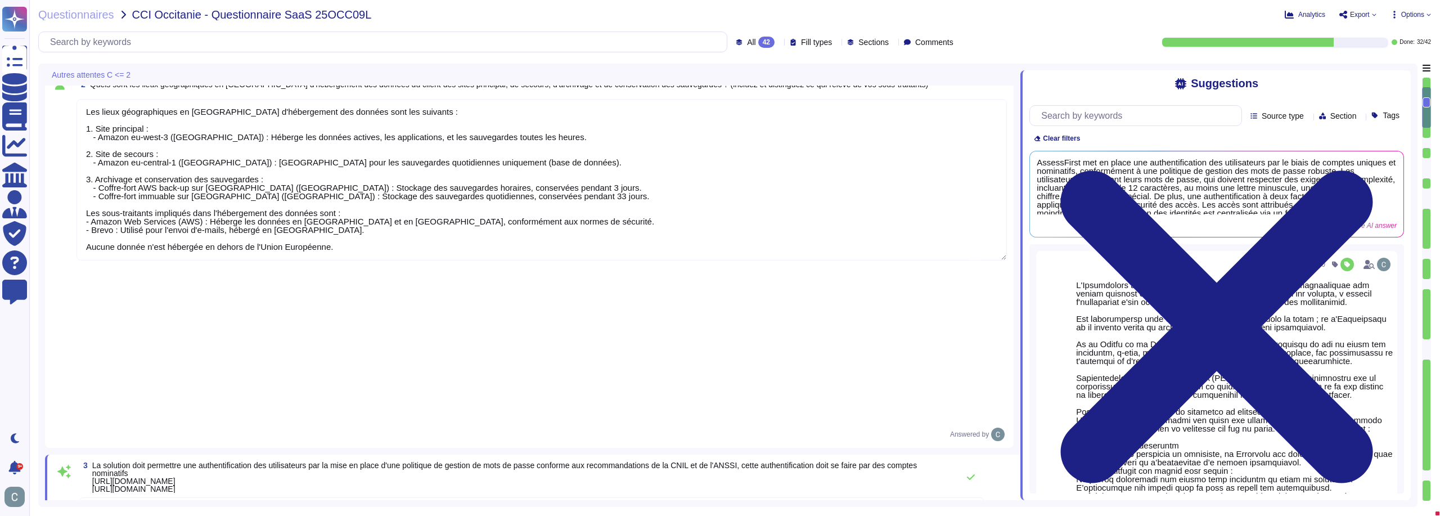
drag, startPoint x: 694, startPoint y: 252, endPoint x: 66, endPoint y: 149, distance: 636.8
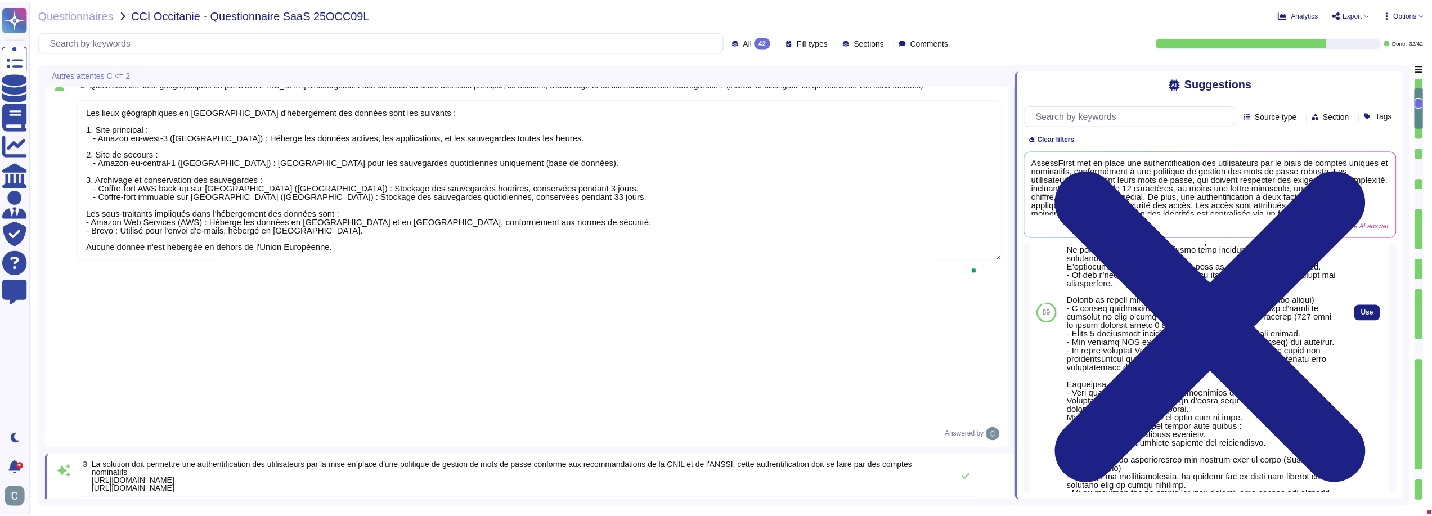
scroll to position [281, 0]
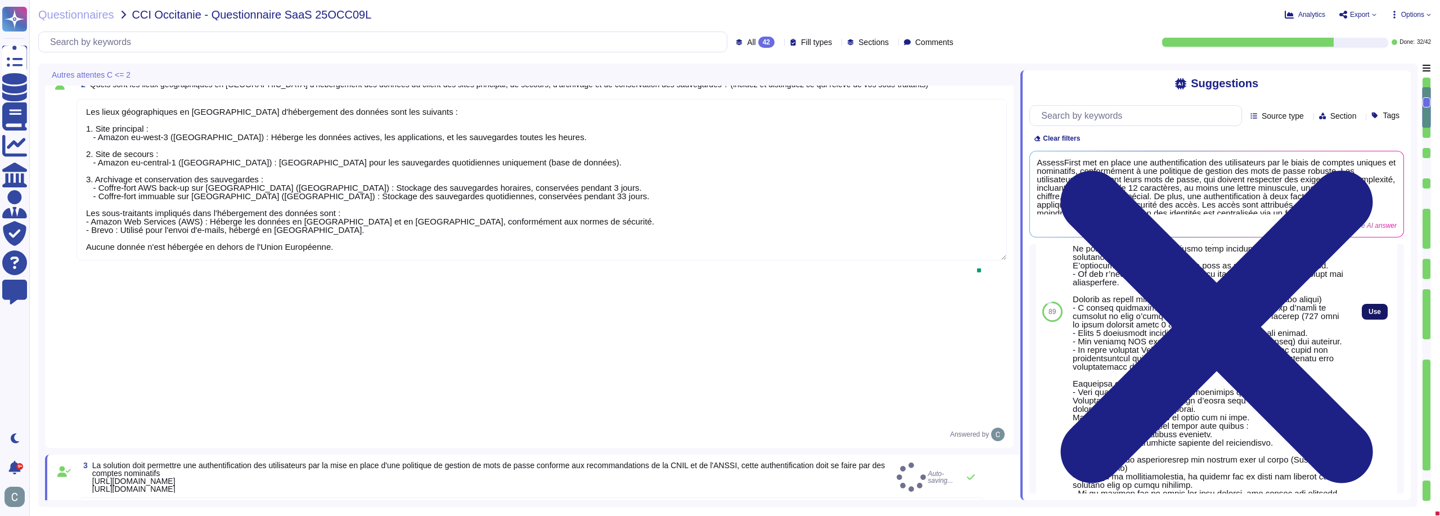
click at [1369, 315] on span "Use" at bounding box center [1375, 311] width 12 height 7
type textarea "L'Ipsumdolors ametco a'elitseddoei te inci ut labor etdolore magnaaliquae adm v…"
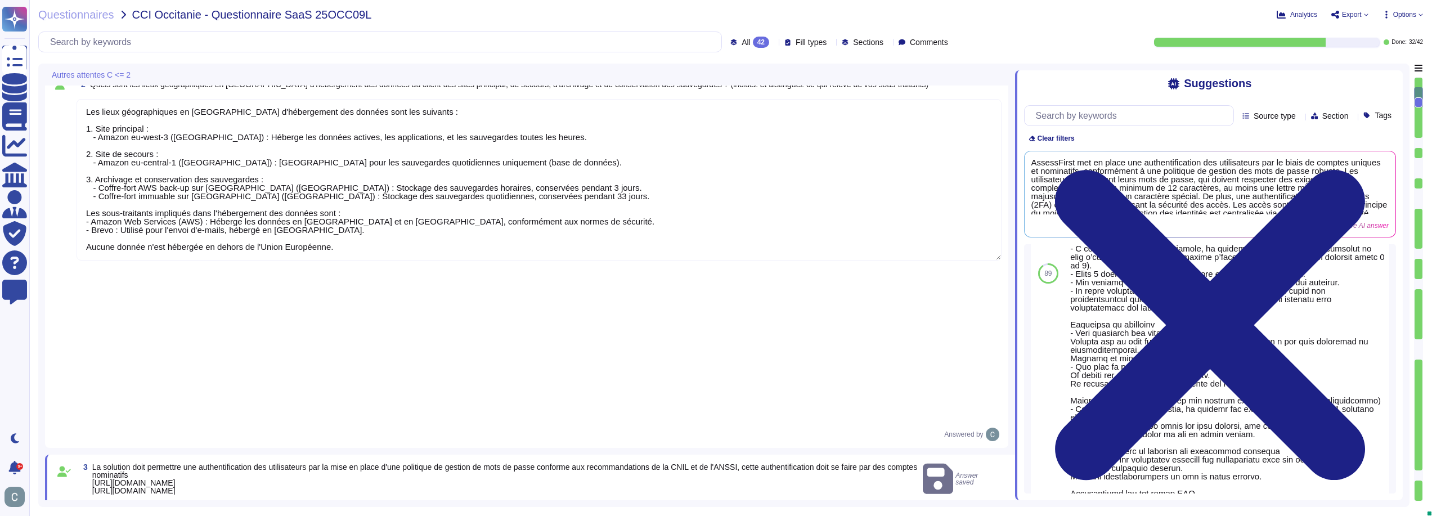
scroll to position [1, 0]
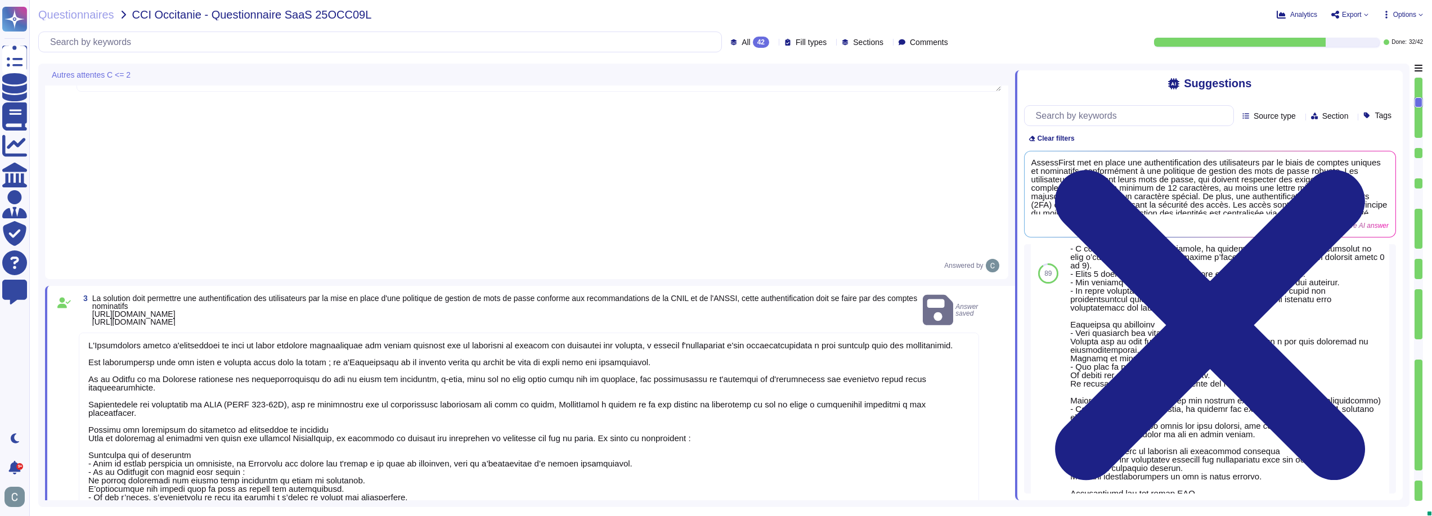
type textarea "Lore ip do sitametc a'el seddoeiusmo, tempor incididuntu l et doloremagna al en…"
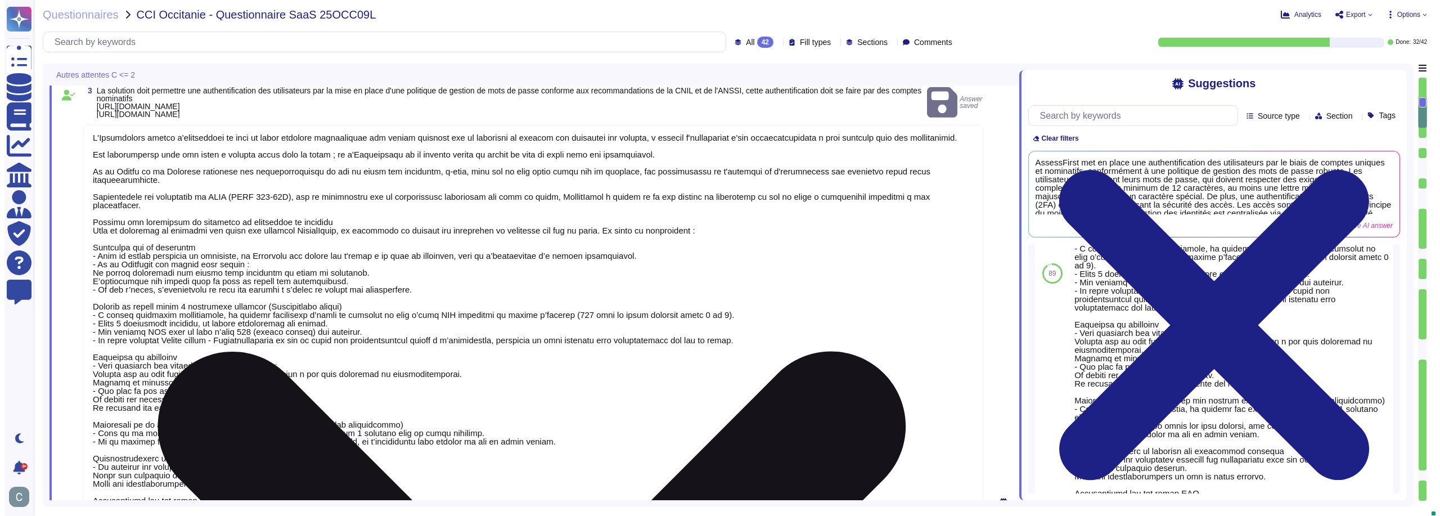
scroll to position [731, 0]
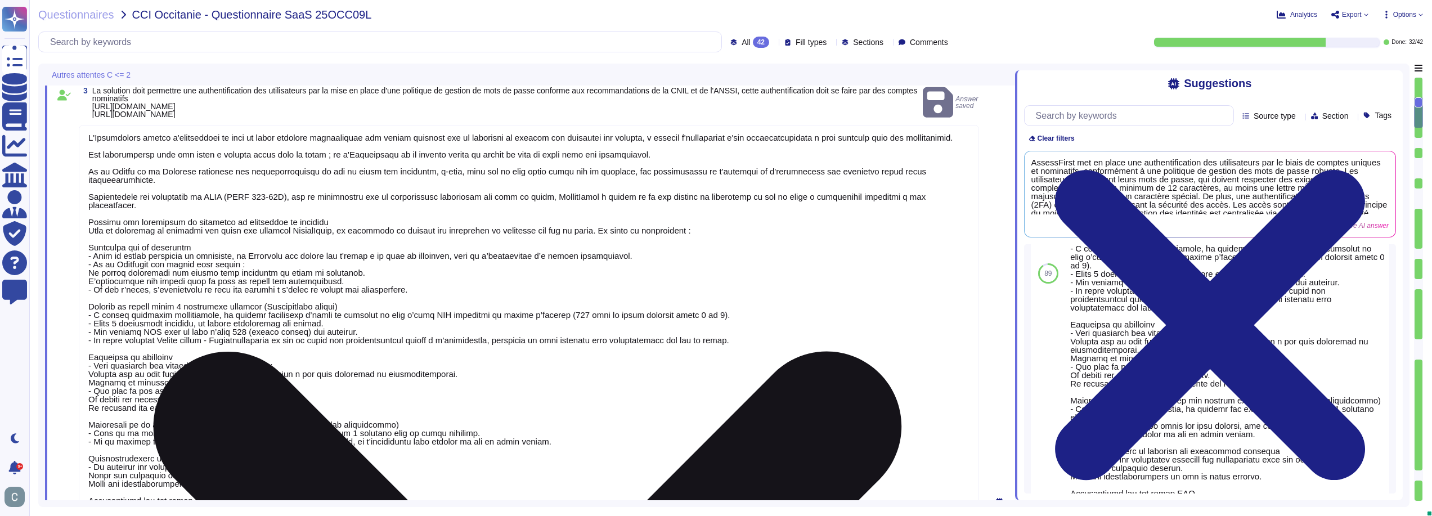
type textarea "Lor, ip dolorsit ametcon ad elit s'doeiusmodtempori utlab-etdolore (MAG) ali en…"
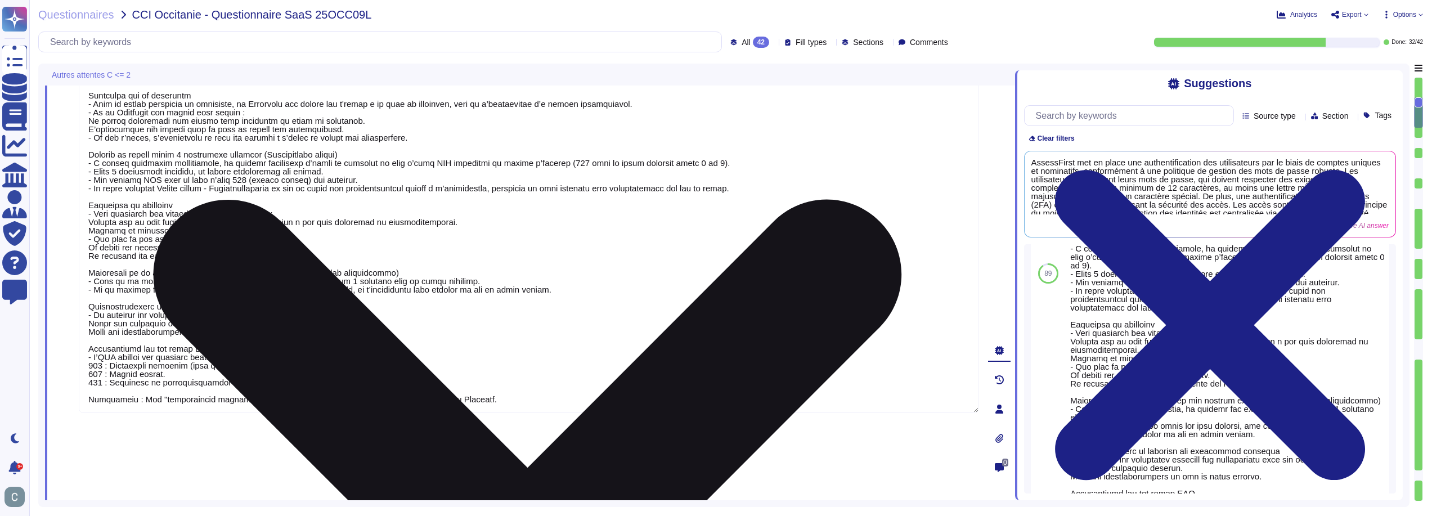
click at [307, 243] on textarea at bounding box center [529, 193] width 900 height 440
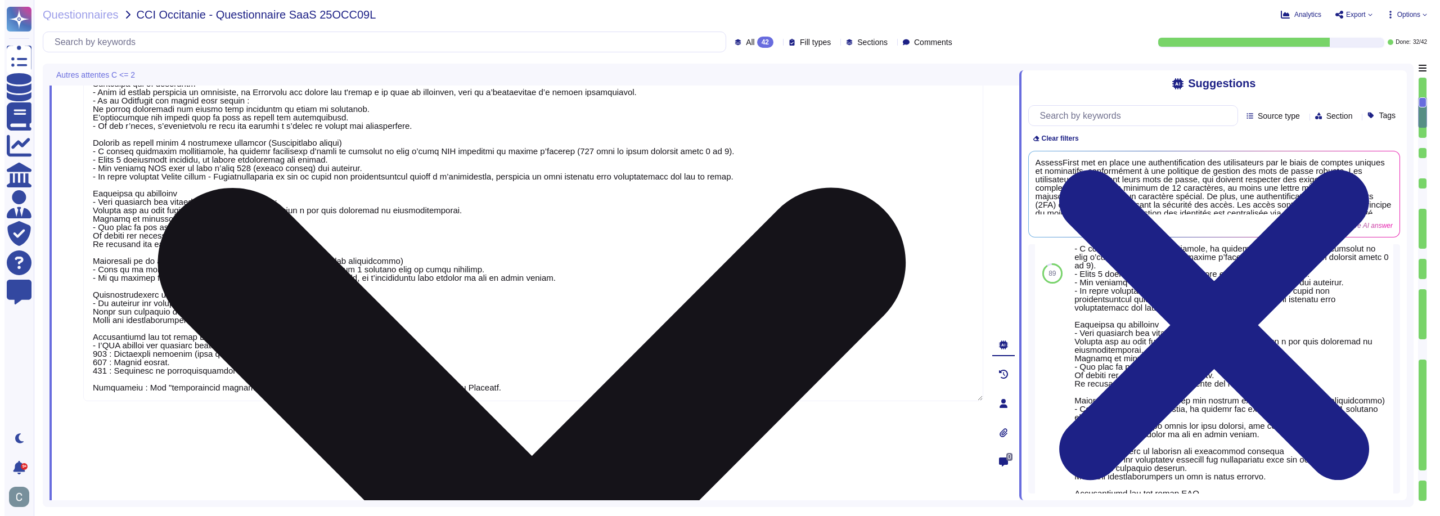
scroll to position [0, 0]
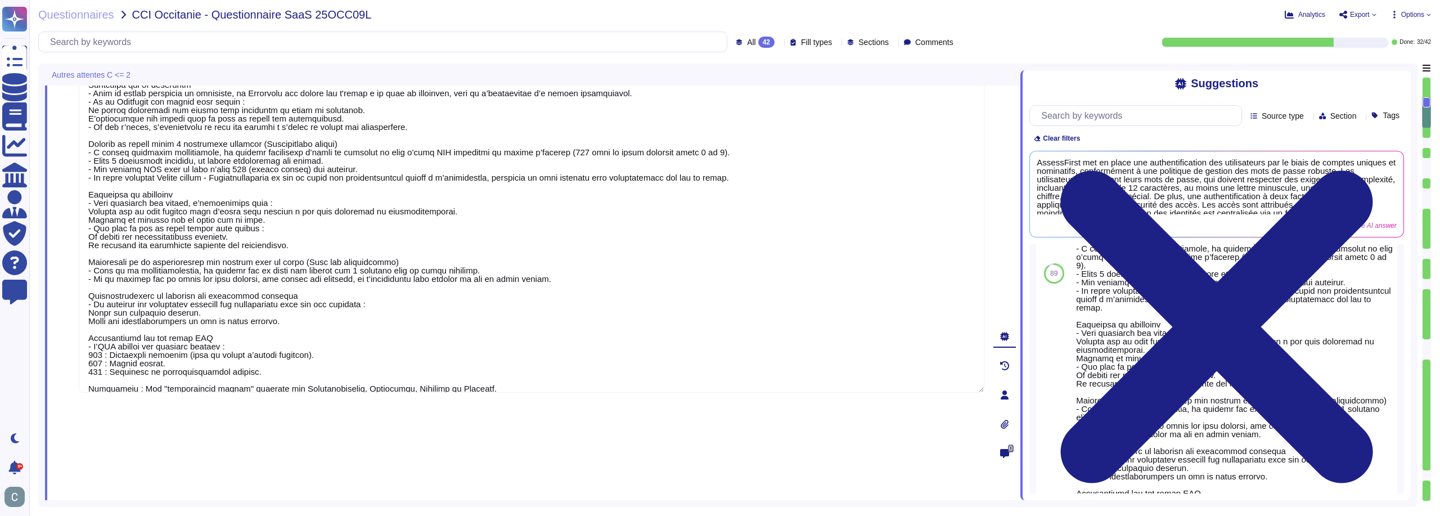
type textarea "L'Ipsumdolors ametco a'elitseddoei te inci ut labor etdolore magnaaliquae adm v…"
click at [947, 72] on div "Autres attentes C <= 2" at bounding box center [533, 75] width 976 height 22
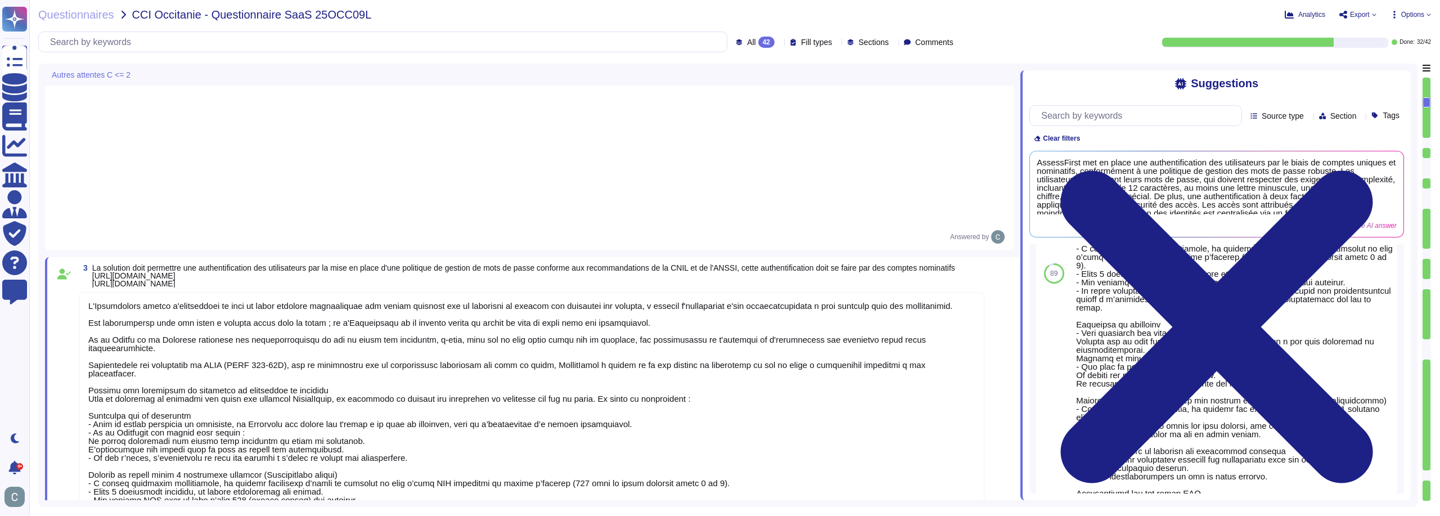
scroll to position [394, 0]
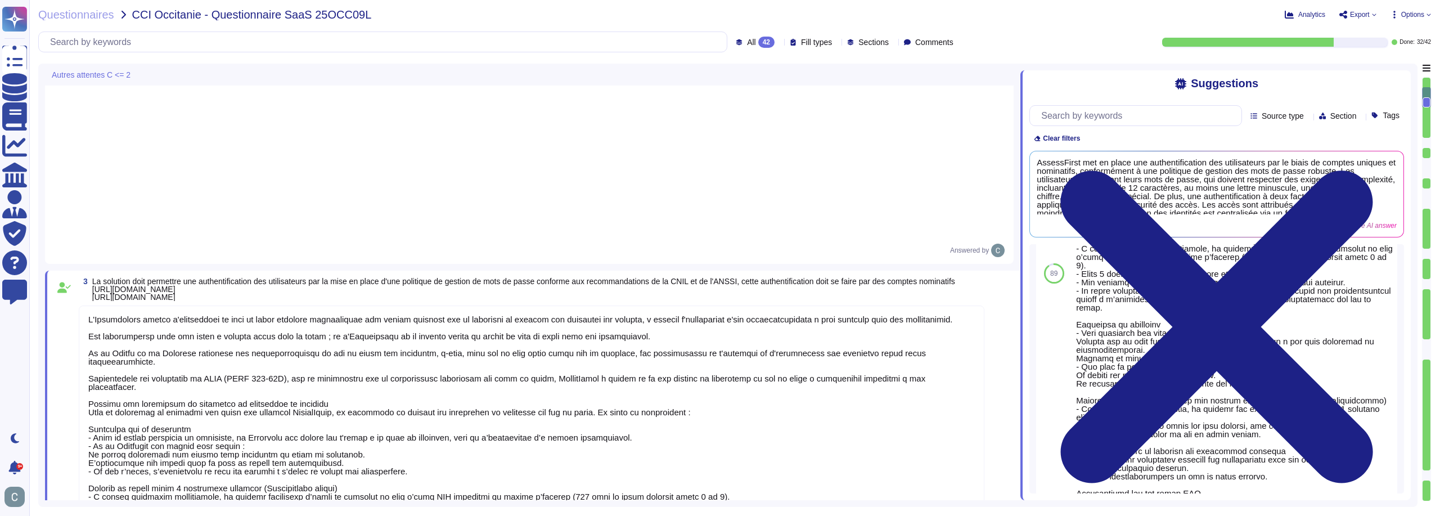
type textarea "Le candidat bénéficie des certifications suivantes : - Certification Cyber Esse…"
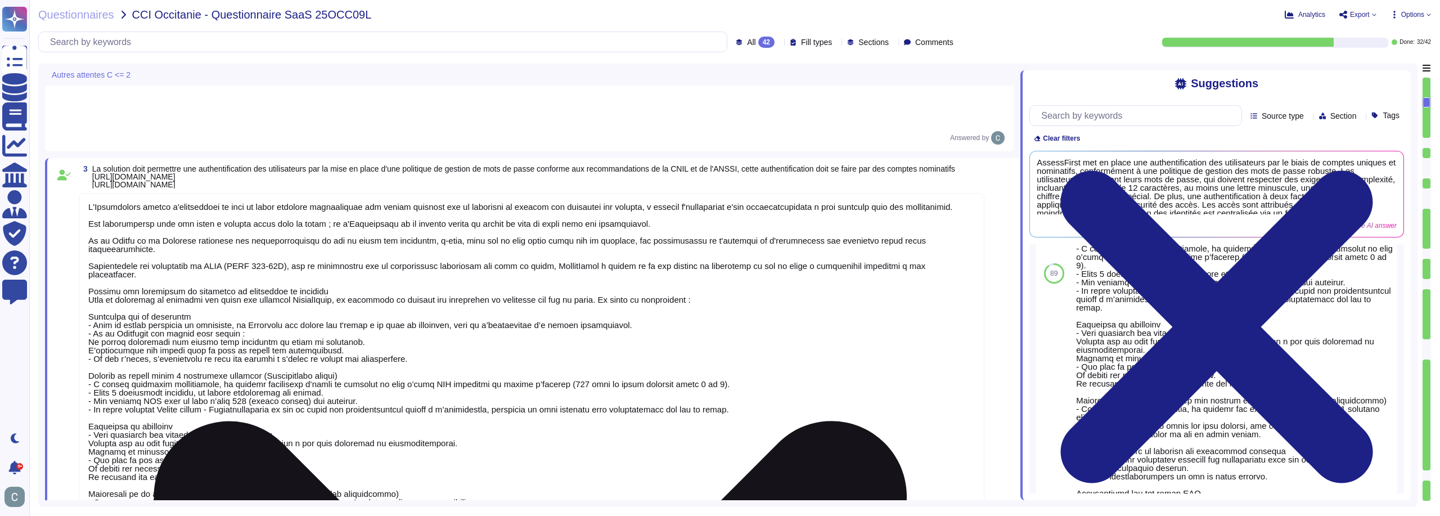
scroll to position [1, 0]
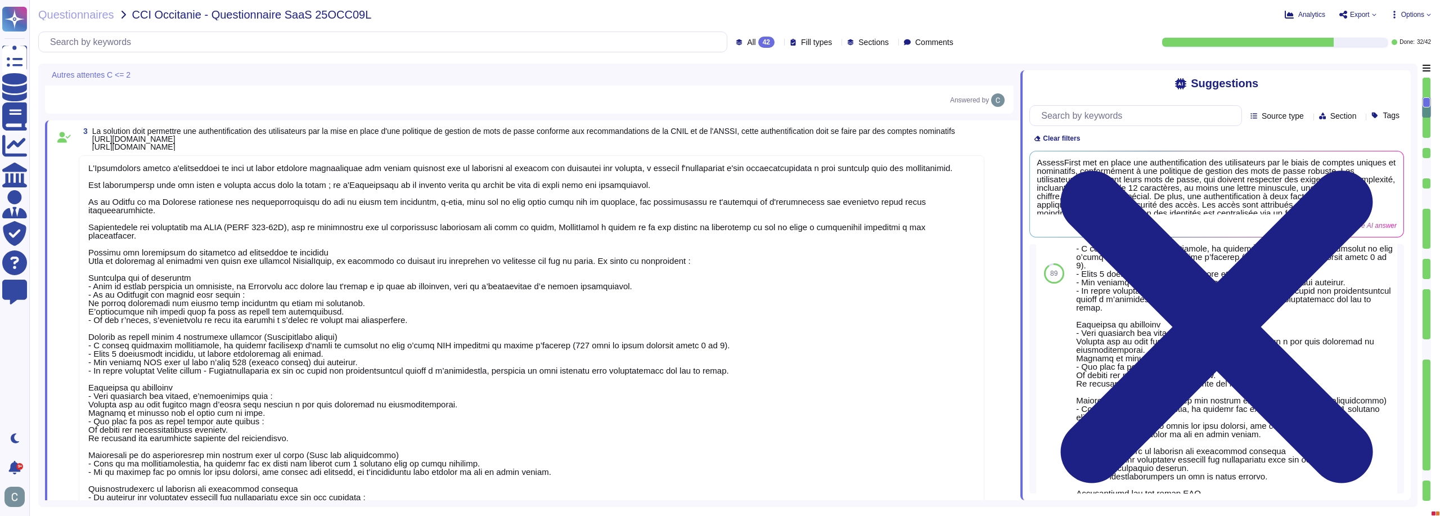
type textarea "Lor, ip dolorsit ametcon ad elit s'doeiusmodtempori utlab-etdolore (MAG) ali en…"
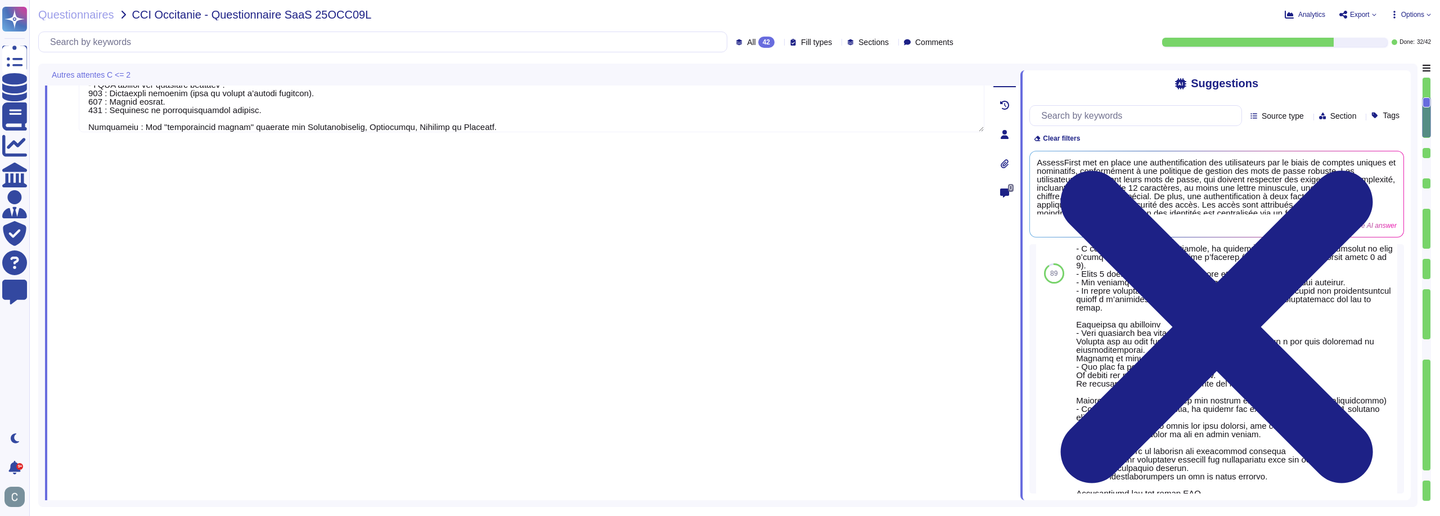
scroll to position [844, 0]
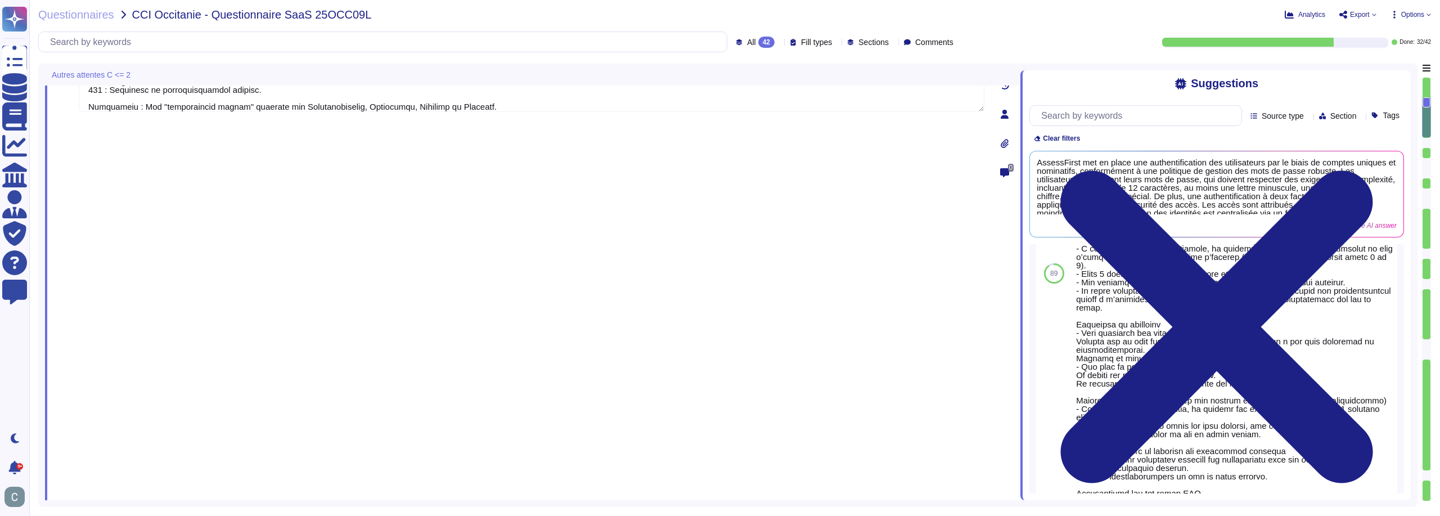
type textarea "AssessFirst propose la délégation d'authentification via un fournisseur d'ident…"
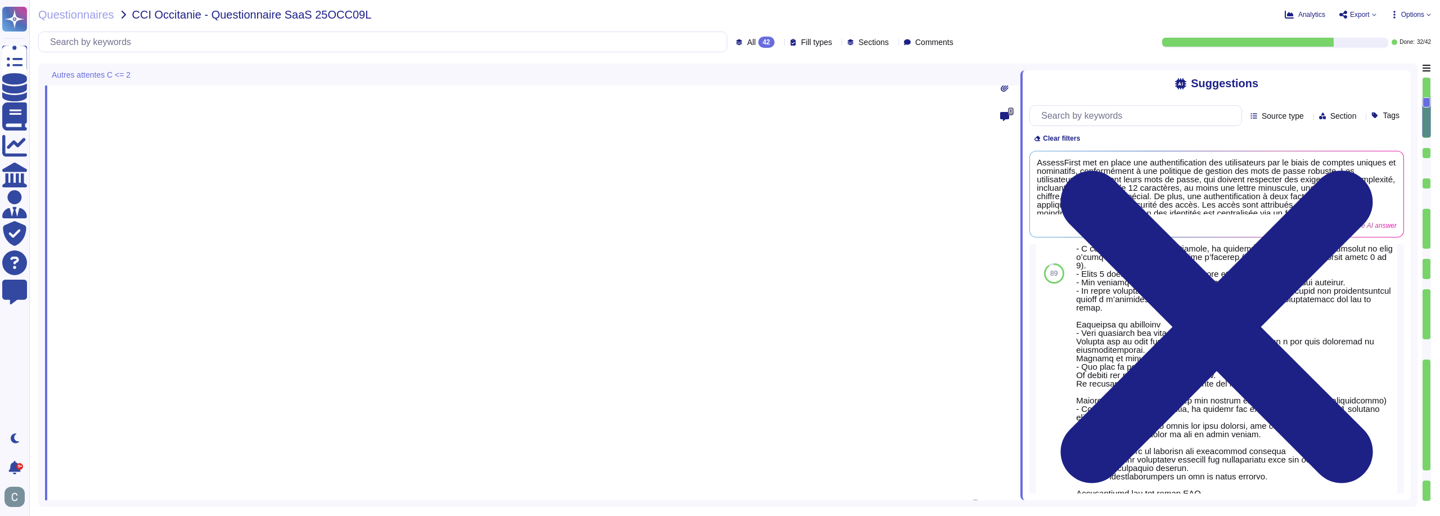
scroll to position [0, 0]
drag, startPoint x: 1003, startPoint y: 164, endPoint x: 998, endPoint y: 203, distance: 39.1
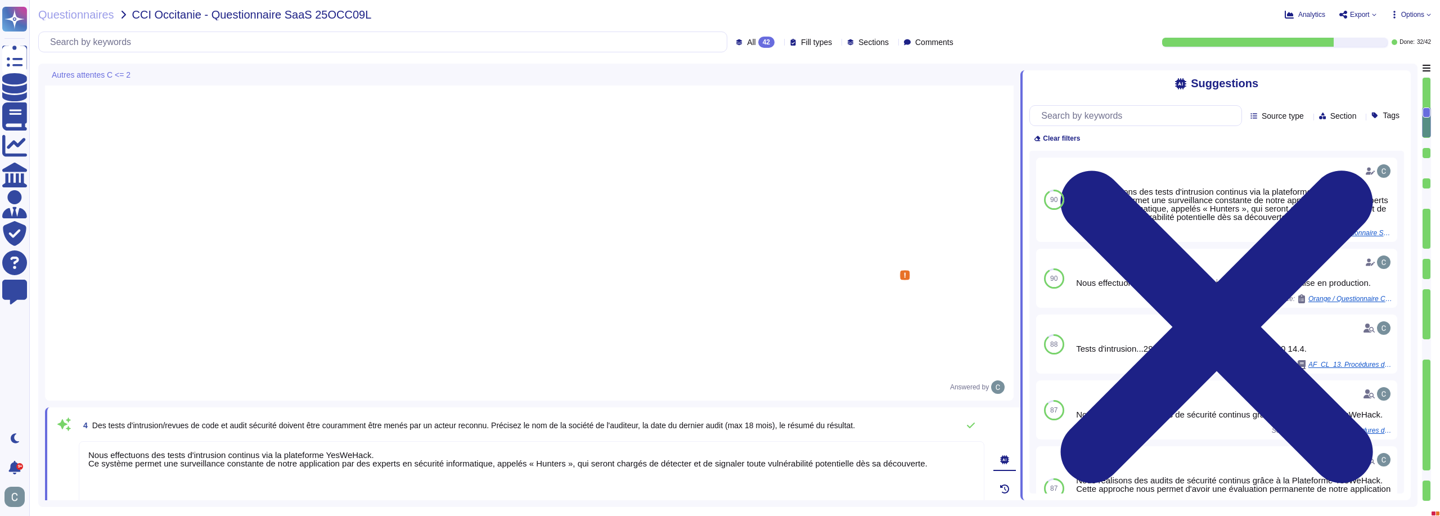
scroll to position [1, 0]
drag, startPoint x: 286, startPoint y: 280, endPoint x: 61, endPoint y: 269, distance: 225.3
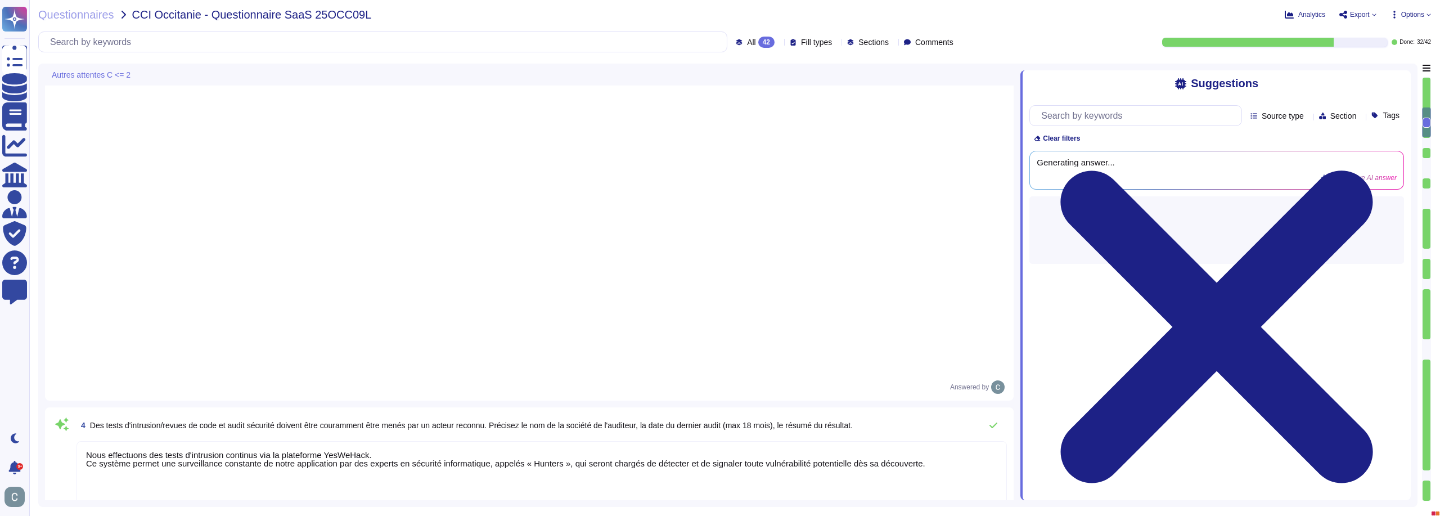
scroll to position [0, 0]
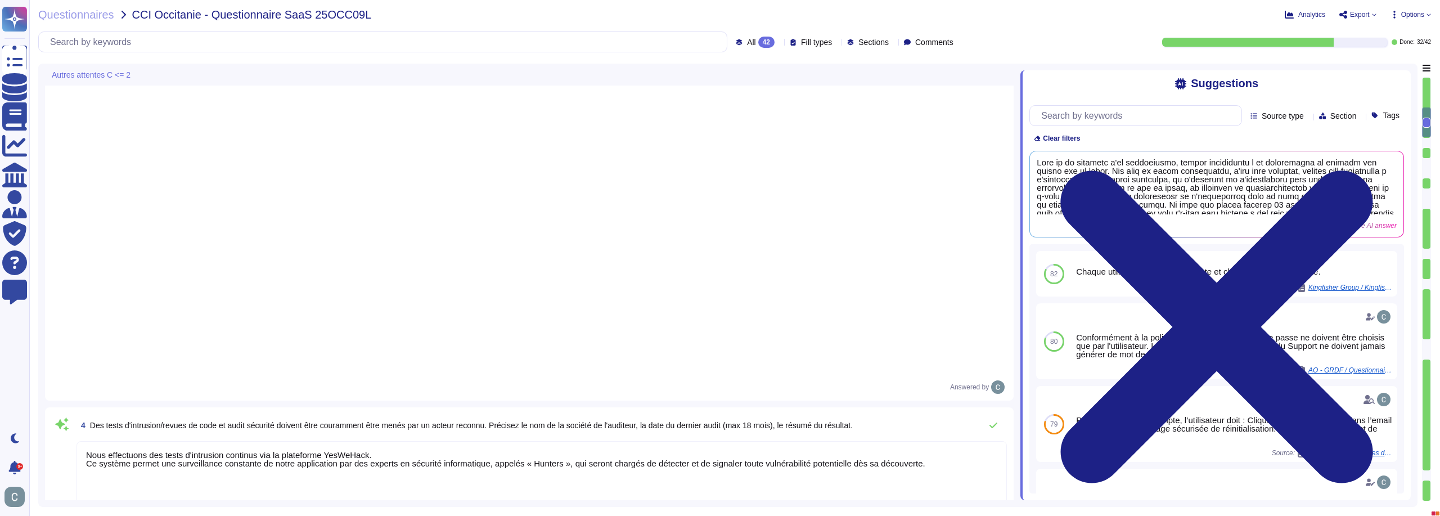
type textarea "Lors de la création d'un utilisateur, chaque utilisateur a la possibilité de ch…"
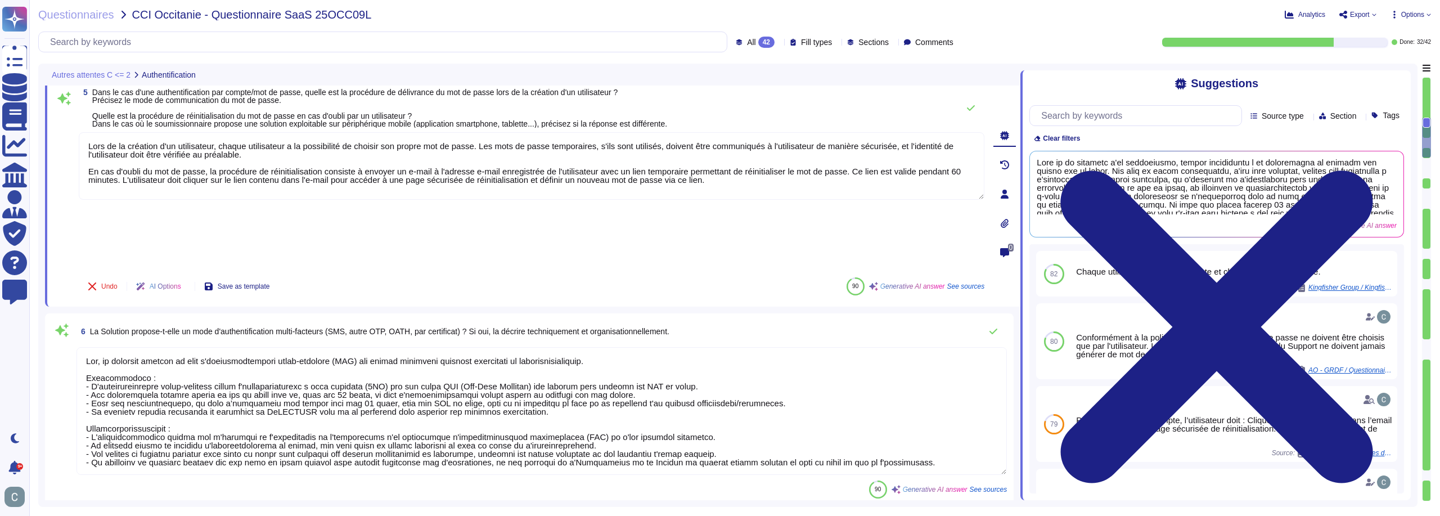
type textarea "Non, l'application mobile ne permet pas un accès à tous les profils/groupes. Le…"
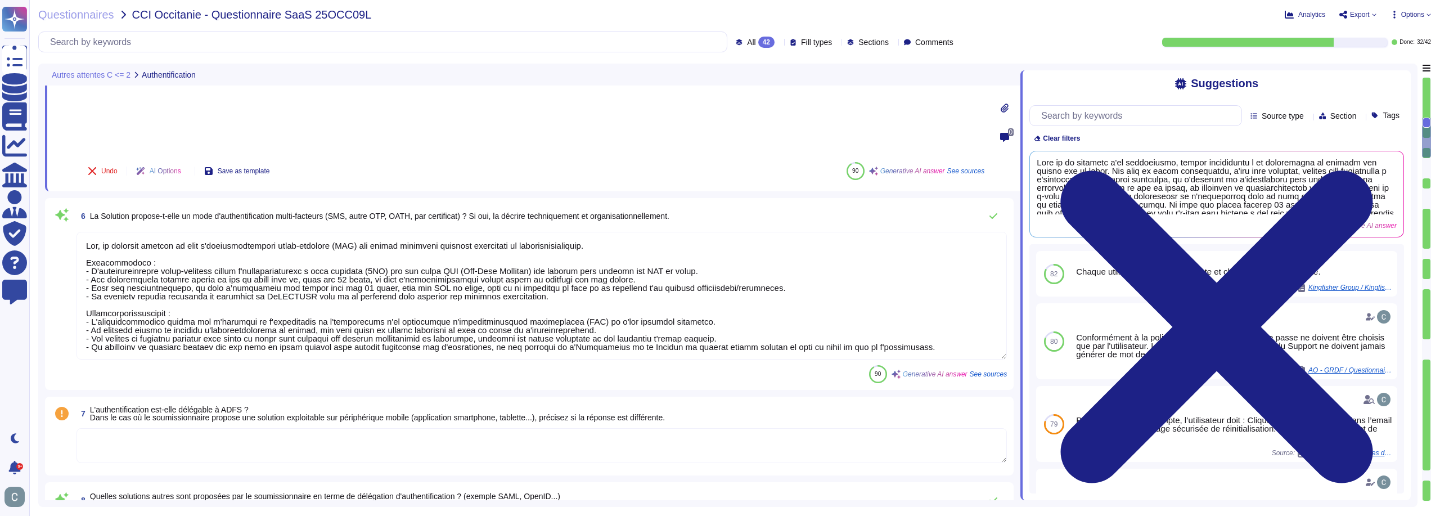
scroll to position [1182, 0]
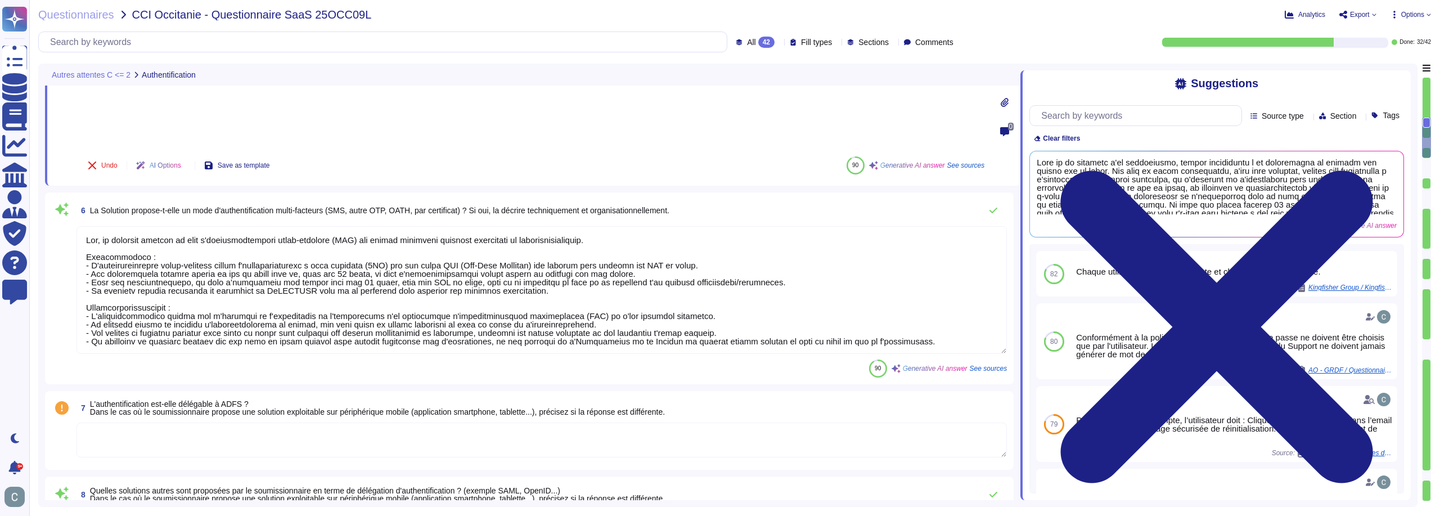
type textarea "Lors de la création d'un utilisateur, chaque utilisateur a la possibilité de ch…"
click at [367, 200] on span "6 La Solution propose-t-elle un mode d'authentification multi-facteurs (SMS, au…" at bounding box center [373, 210] width 593 height 20
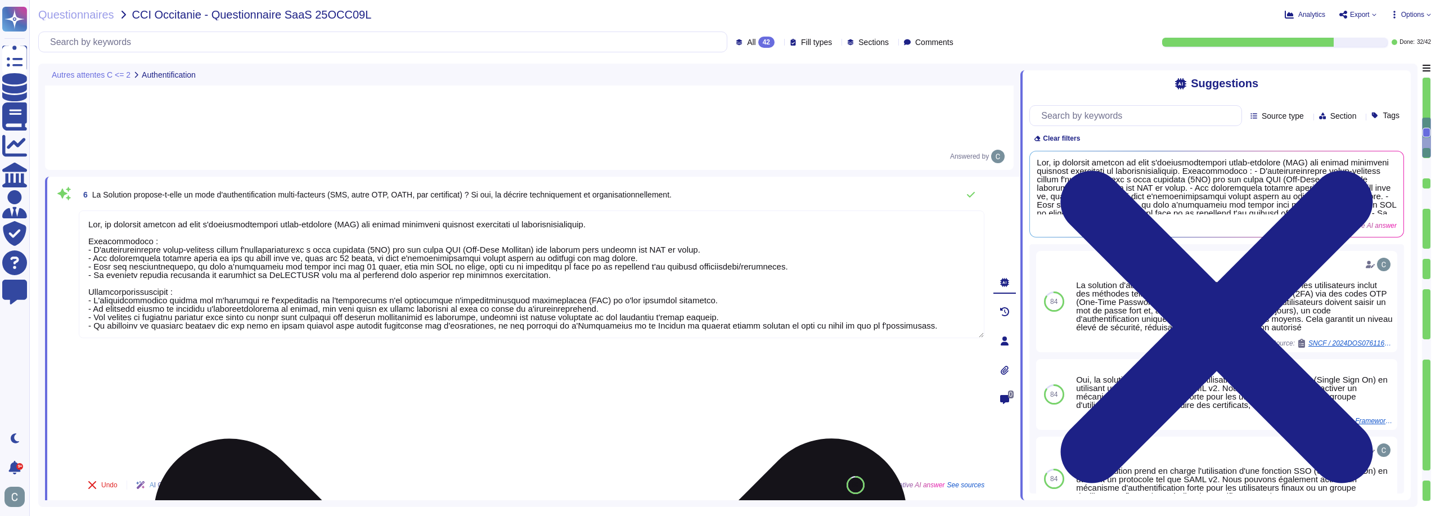
click at [308, 245] on textarea at bounding box center [532, 274] width 906 height 128
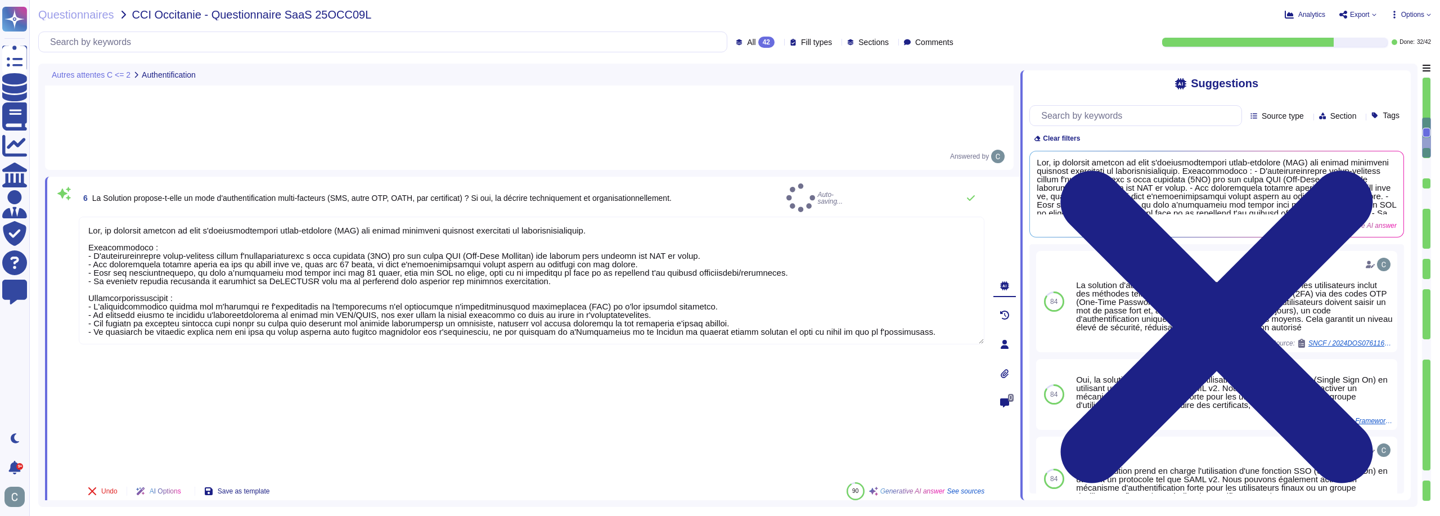
click at [504, 478] on div "Undo AI Options Save as template 90 Generative AI answer See sources" at bounding box center [532, 491] width 906 height 27
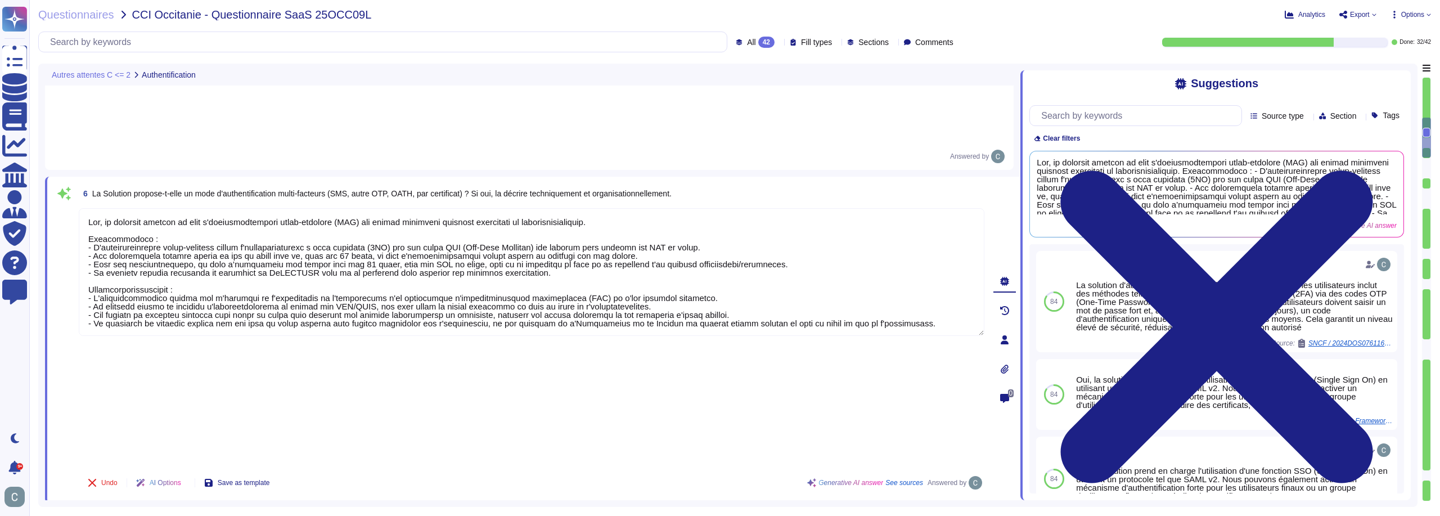
scroll to position [1, 0]
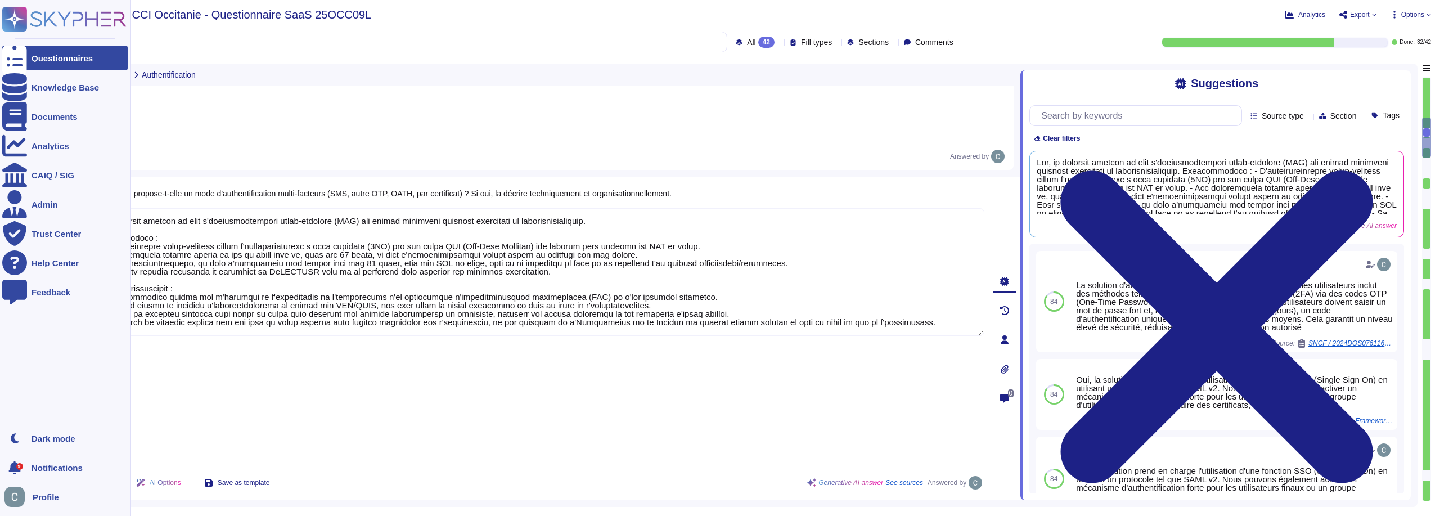
drag, startPoint x: 913, startPoint y: 254, endPoint x: 24, endPoint y: 321, distance: 891.0
click at [26, 321] on div "Questionnaires Knowledge Base Documents Analytics CAIQ / SIG Admin Trust Center…" at bounding box center [720, 258] width 1440 height 516
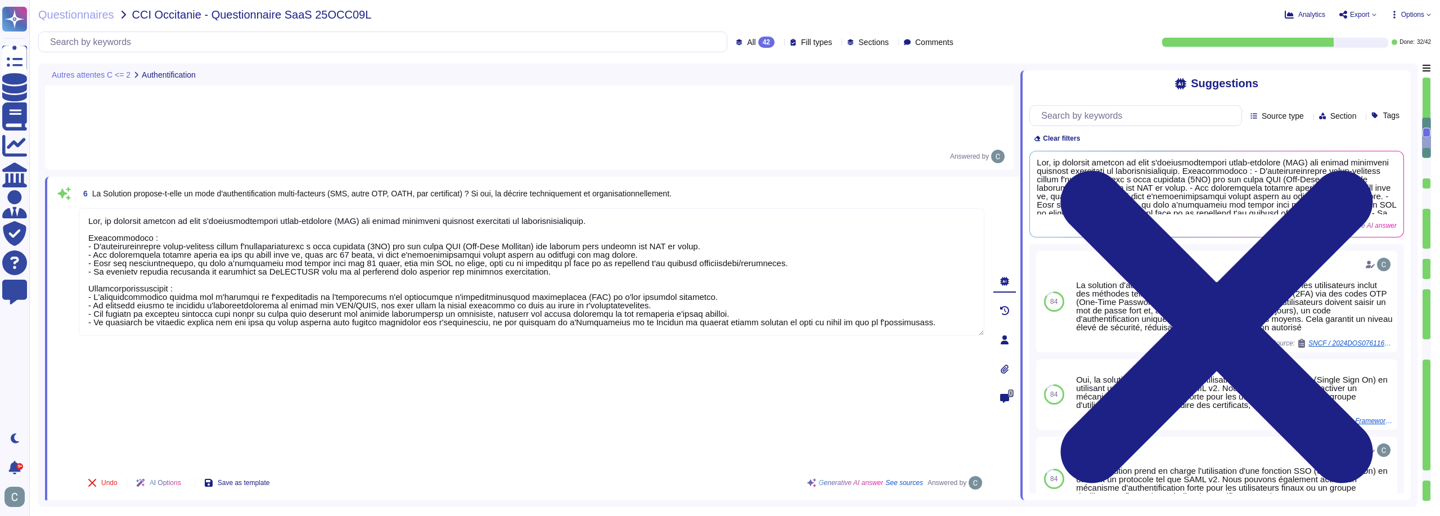
scroll to position [0, 0]
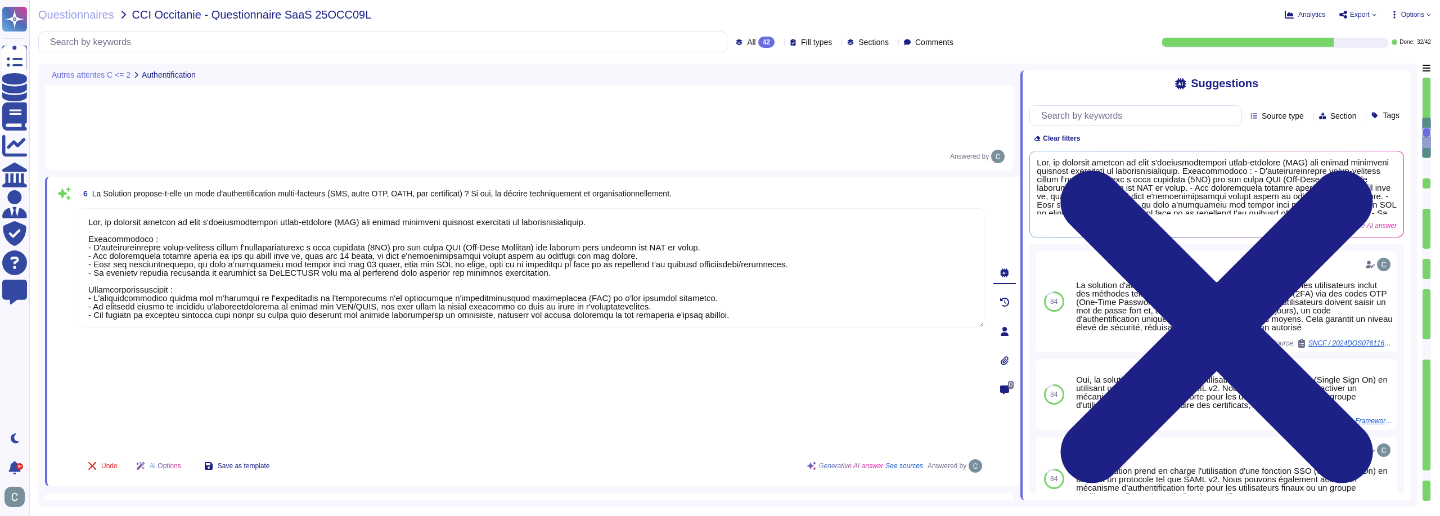
type textarea "Lor, ip dolorsit ametcon ad elit s'doeiusmodtempori utlab-etdolore (MAG) ali en…"
click at [372, 452] on div "Undo AI Options Save as template Generative AI answer See sources Answered by" at bounding box center [532, 465] width 906 height 27
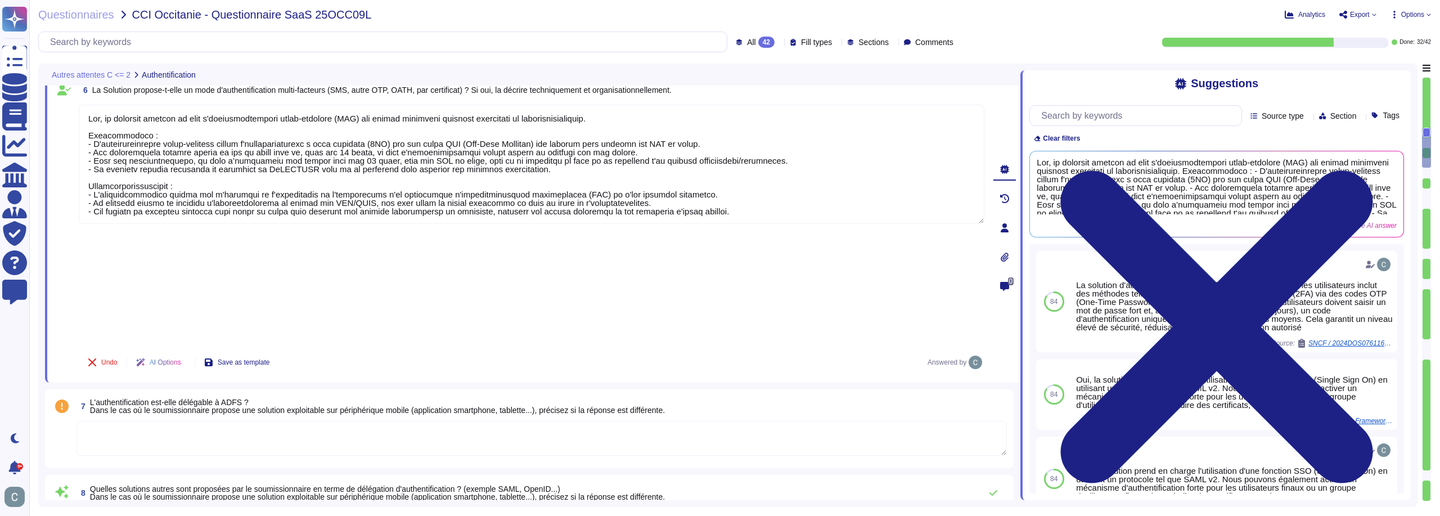
scroll to position [1294, 0]
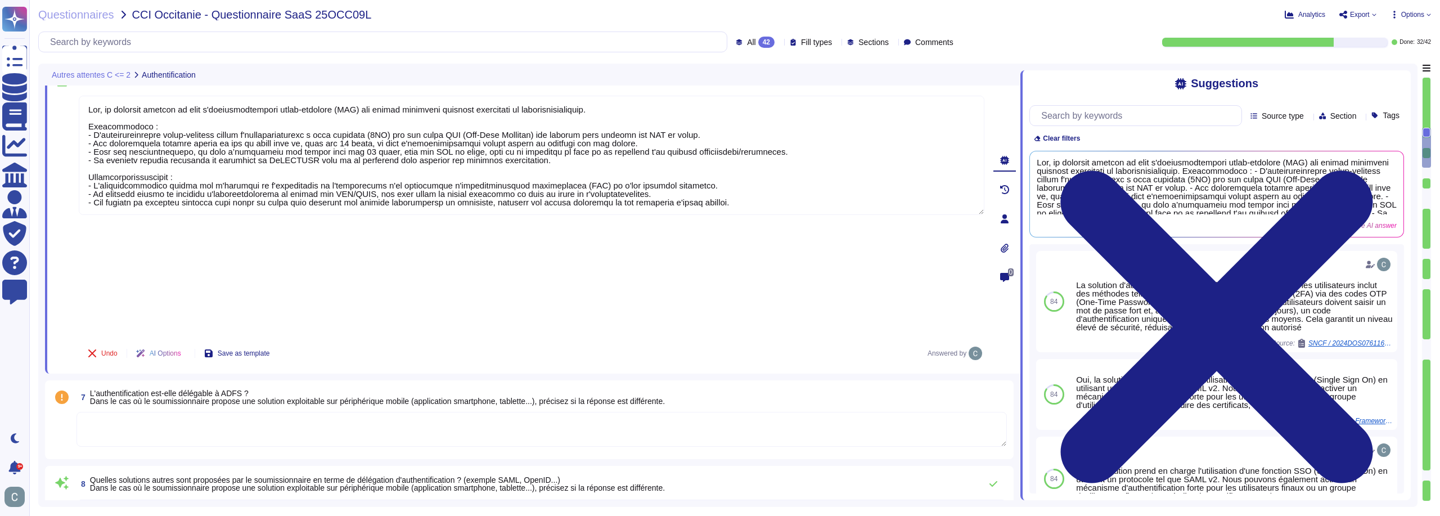
click at [334, 389] on span "L'authentification est-elle délégable à ADFS ? Dans le cas où le soumissionnair…" at bounding box center [377, 397] width 575 height 17
